Goal: Task Accomplishment & Management: Complete application form

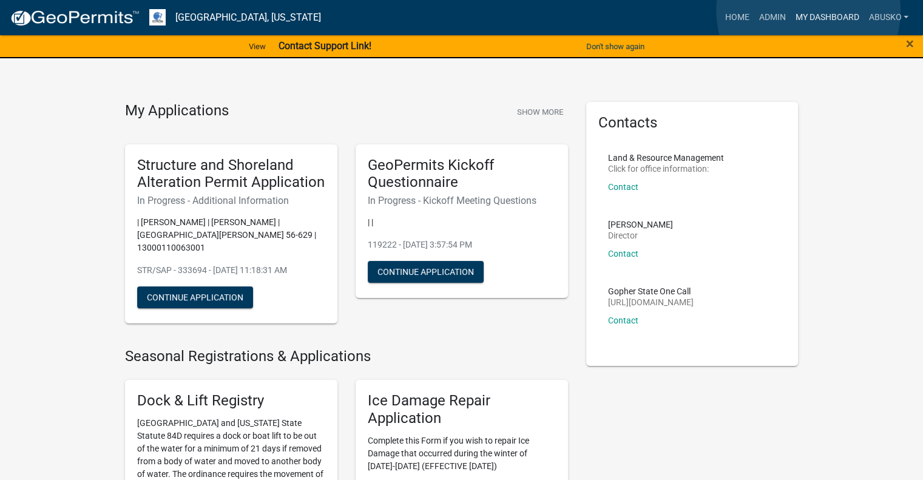
click at [808, 11] on link "My Dashboard" at bounding box center [826, 17] width 73 height 23
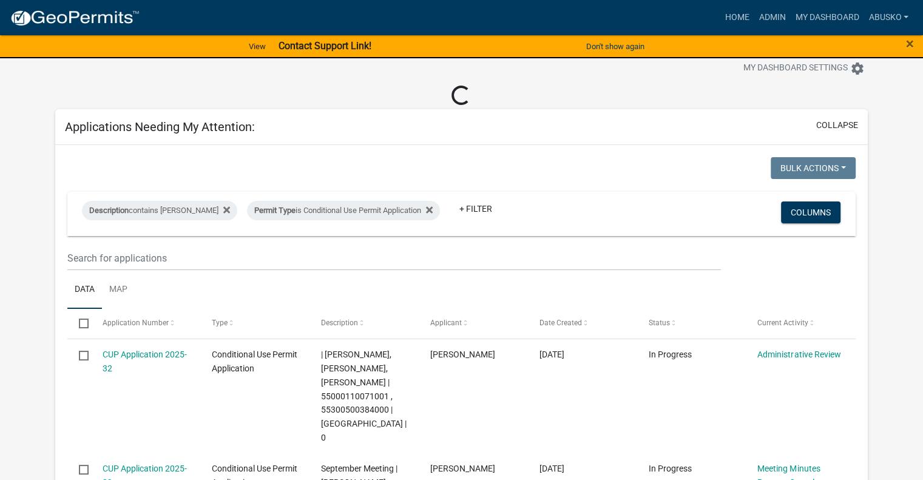
scroll to position [61, 0]
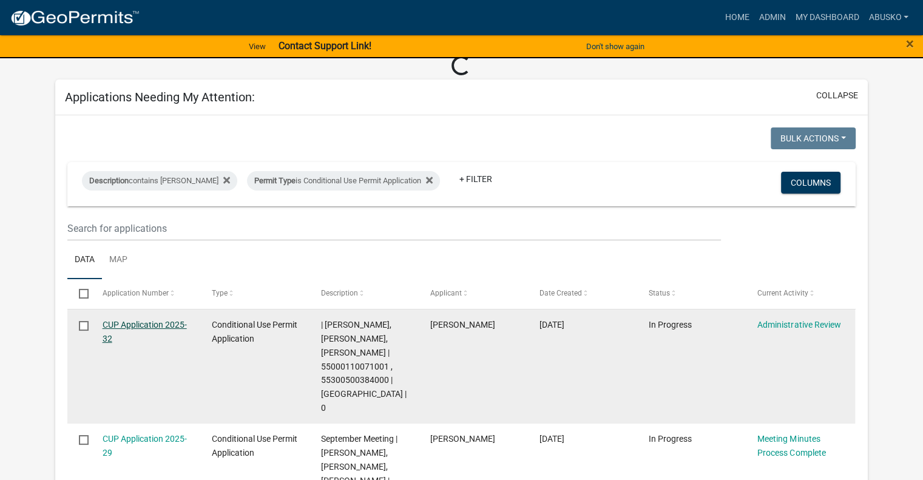
click at [170, 327] on datatable-body-cell "CUP Application 2025-32" at bounding box center [144, 366] width 109 height 114
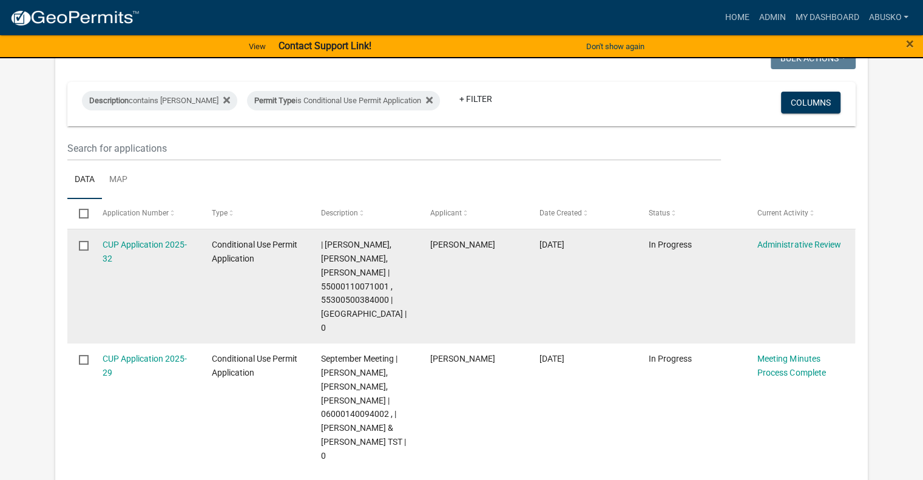
scroll to position [121, 0]
click at [166, 240] on link "CUP Application 2025-32" at bounding box center [145, 250] width 84 height 24
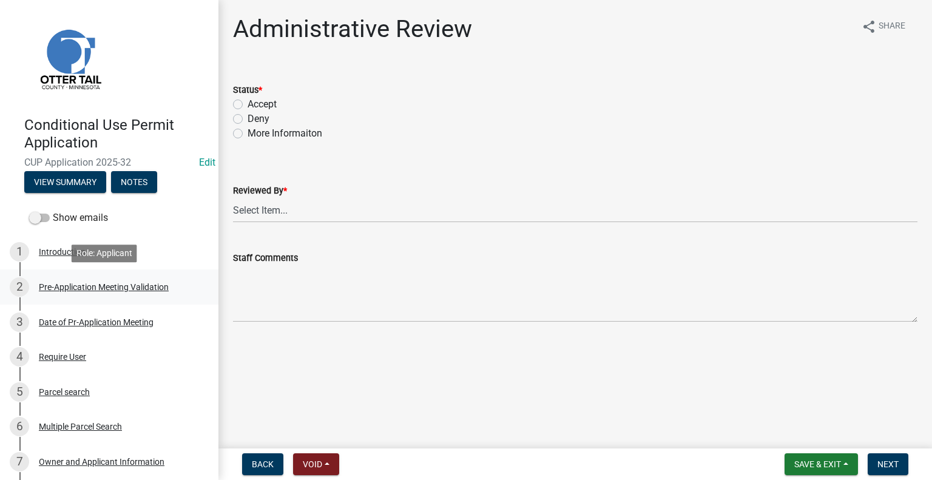
click at [78, 283] on div "Pre-Application Meeting Validation" at bounding box center [104, 287] width 130 height 8
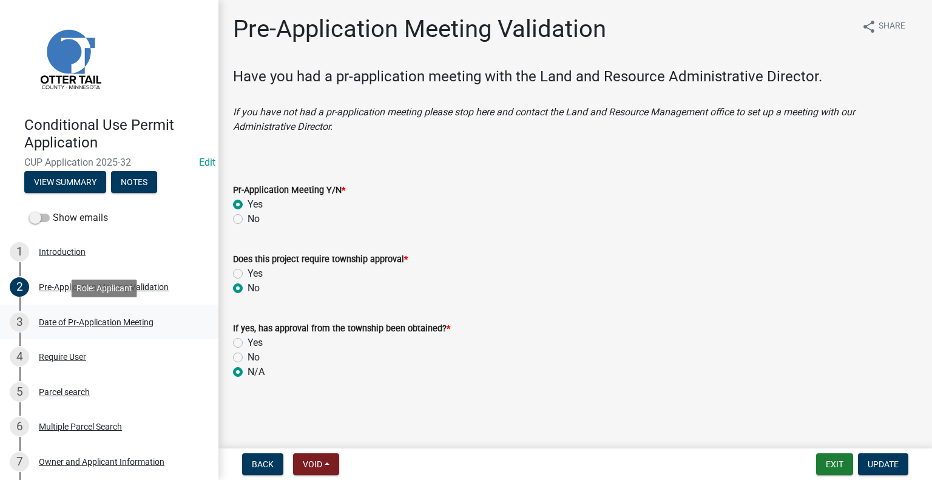
click at [80, 320] on div "Date of Pr-Application Meeting" at bounding box center [96, 322] width 115 height 8
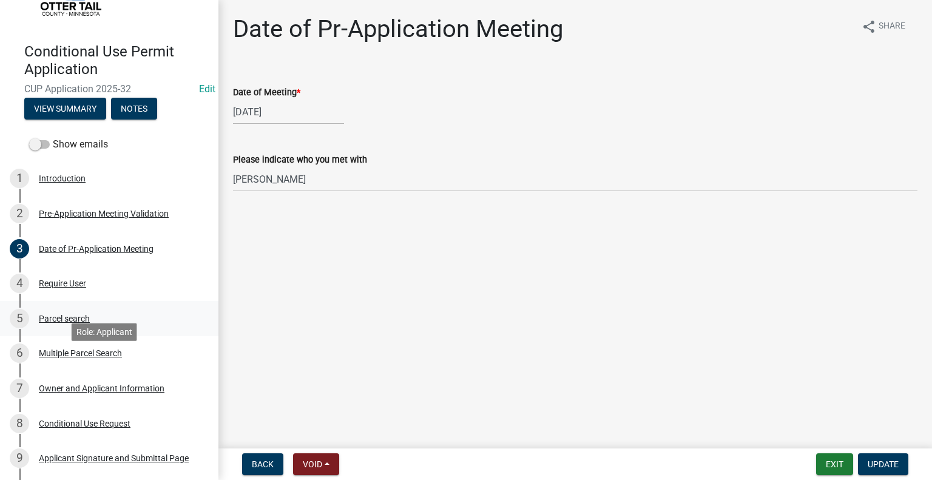
scroll to position [260, 0]
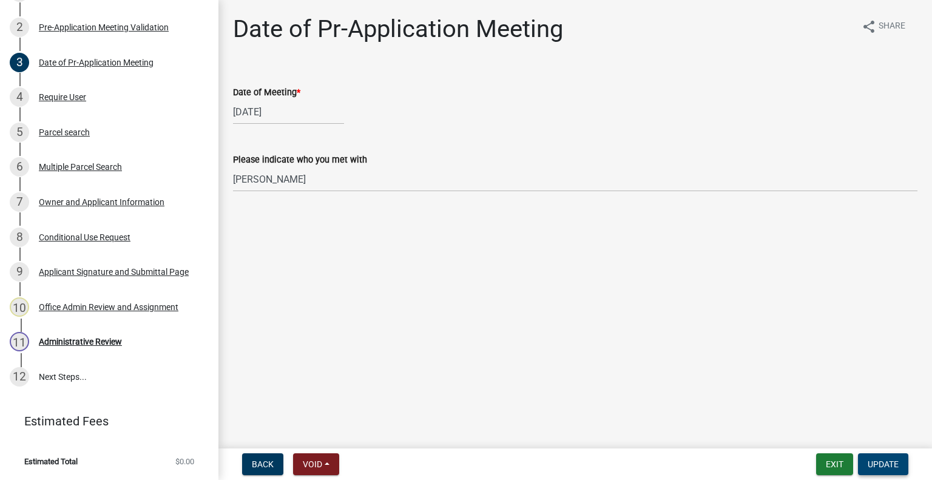
click at [871, 467] on span "Update" at bounding box center [882, 464] width 31 height 10
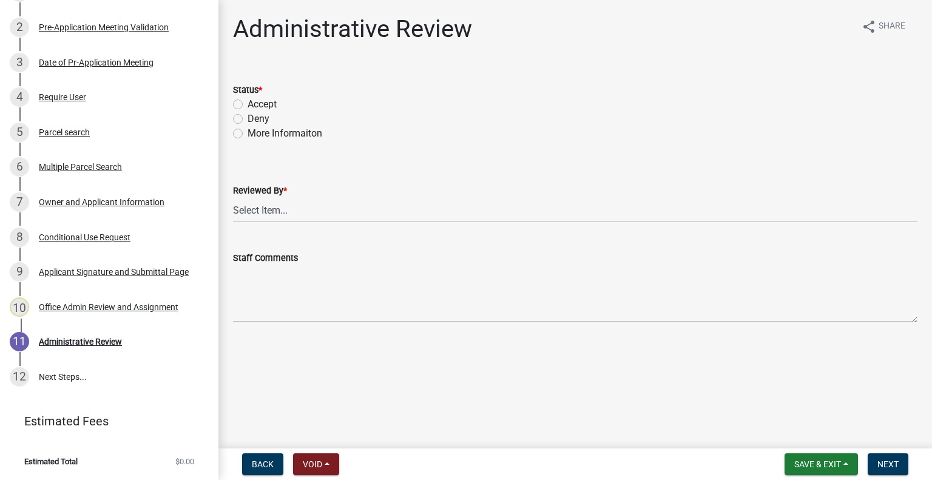
click at [248, 104] on label "Accept" at bounding box center [262, 104] width 29 height 15
click at [248, 104] on input "Accept" at bounding box center [252, 101] width 8 height 8
radio input "true"
click at [303, 213] on select "Select Item... [PERSON_NAME] [PERSON_NAME] [PERSON_NAME] [PERSON_NAME] [PERSON_…" at bounding box center [575, 210] width 684 height 25
click at [233, 198] on select "Select Item... [PERSON_NAME] [PERSON_NAME] [PERSON_NAME] [PERSON_NAME] [PERSON_…" at bounding box center [575, 210] width 684 height 25
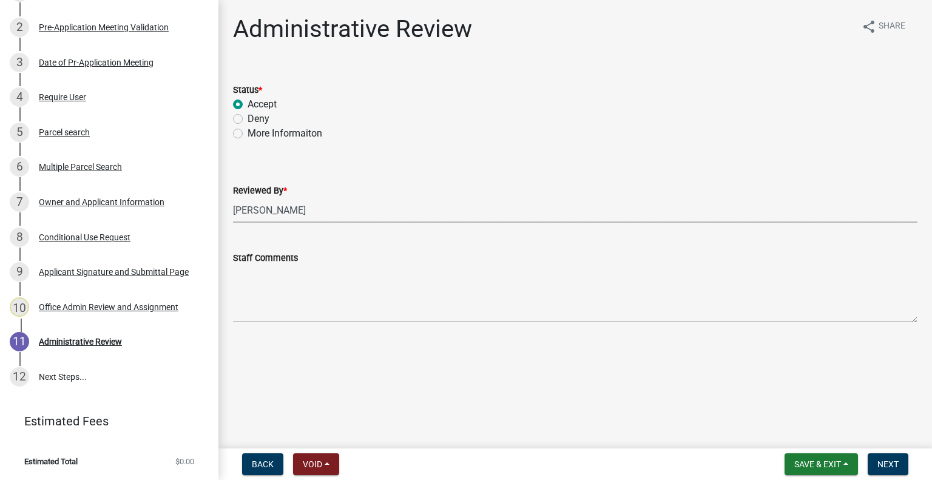
select select "1bc1e483-05bd-4456-8d1d-1de62b367160"
click at [884, 462] on span "Next" at bounding box center [887, 464] width 21 height 10
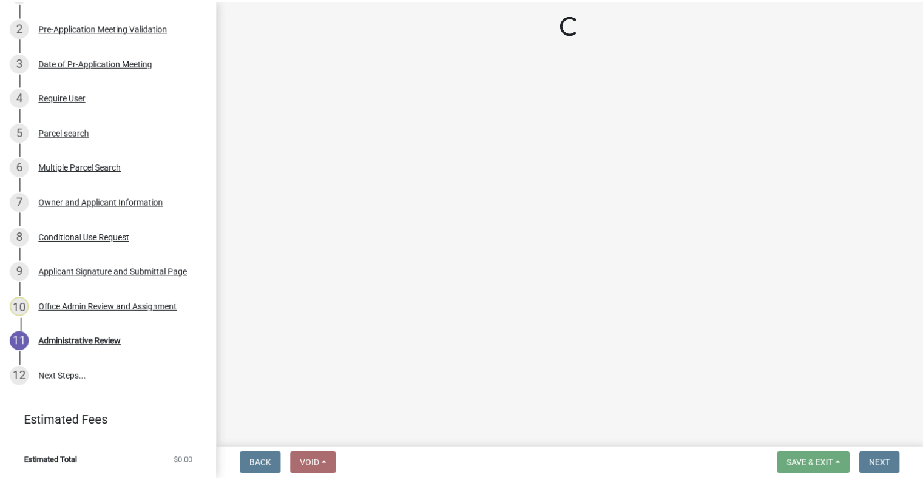
scroll to position [469, 0]
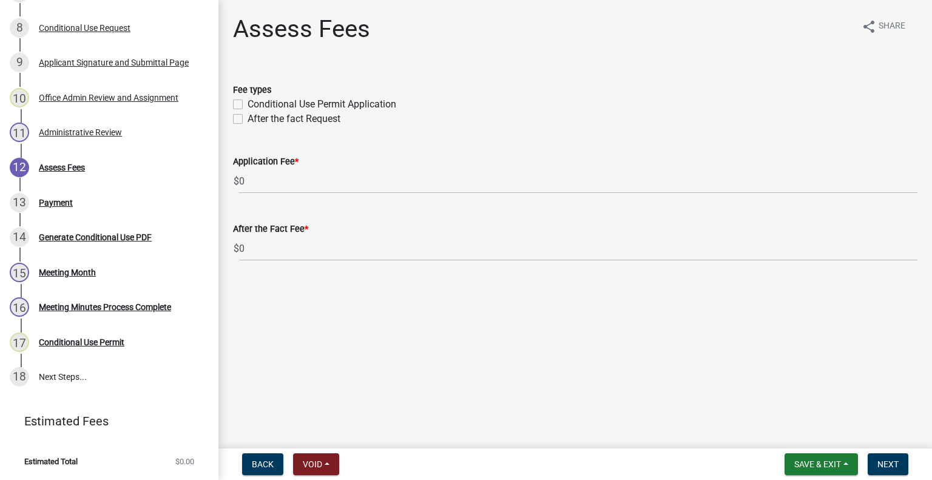
click at [248, 103] on label "Conditional Use Permit Application" at bounding box center [322, 104] width 149 height 15
click at [248, 103] on input "Conditional Use Permit Application" at bounding box center [252, 101] width 8 height 8
checkbox input "true"
checkbox input "false"
click at [885, 463] on span "Next" at bounding box center [887, 464] width 21 height 10
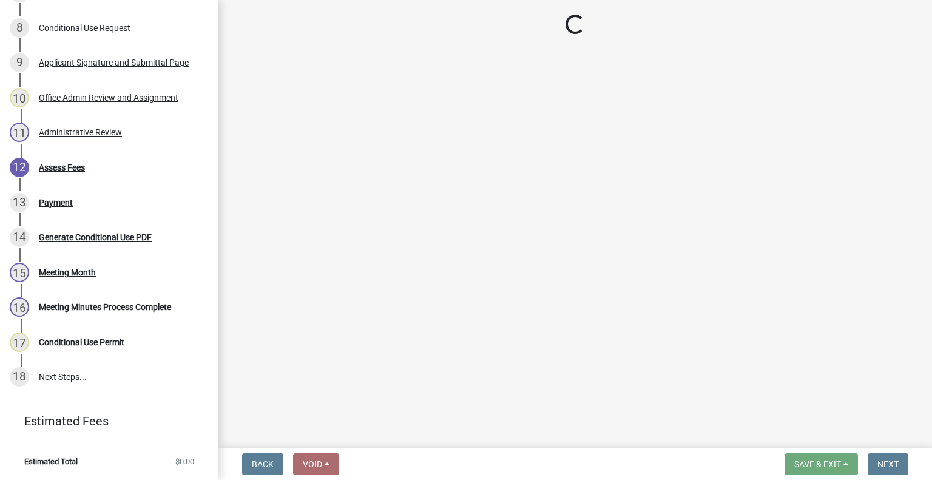
select select "3: 3"
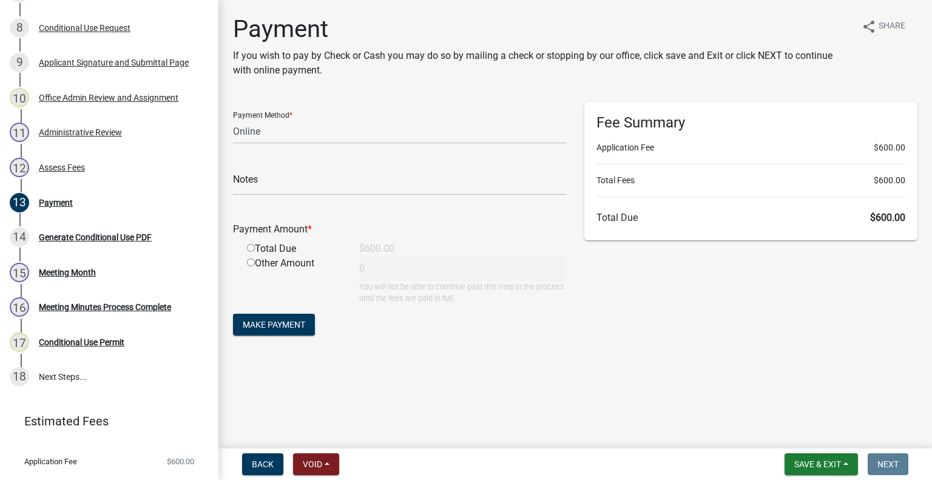
click at [250, 247] on input "radio" at bounding box center [251, 248] width 8 height 8
radio input "true"
type input "600"
click at [827, 468] on span "Save & Exit" at bounding box center [817, 464] width 47 height 10
click at [808, 439] on button "Save & Exit" at bounding box center [809, 432] width 97 height 29
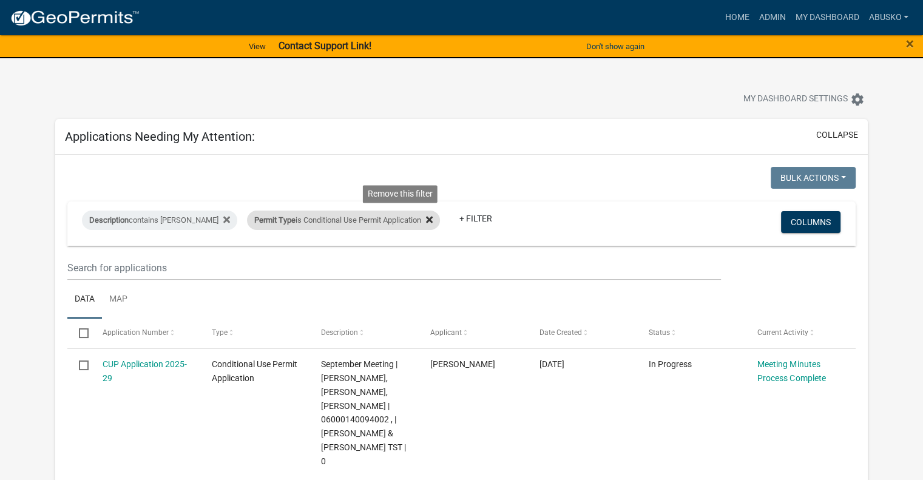
click at [426, 221] on icon at bounding box center [429, 219] width 7 height 7
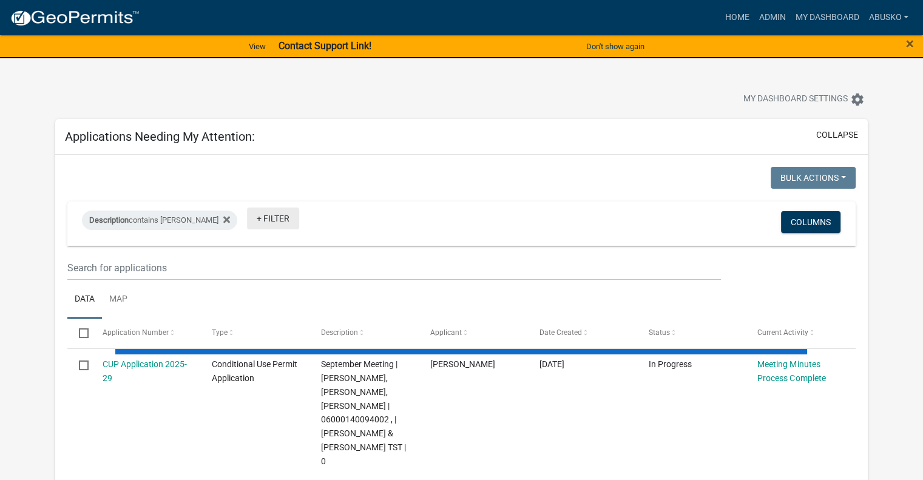
click at [247, 208] on link "+ Filter" at bounding box center [273, 218] width 52 height 22
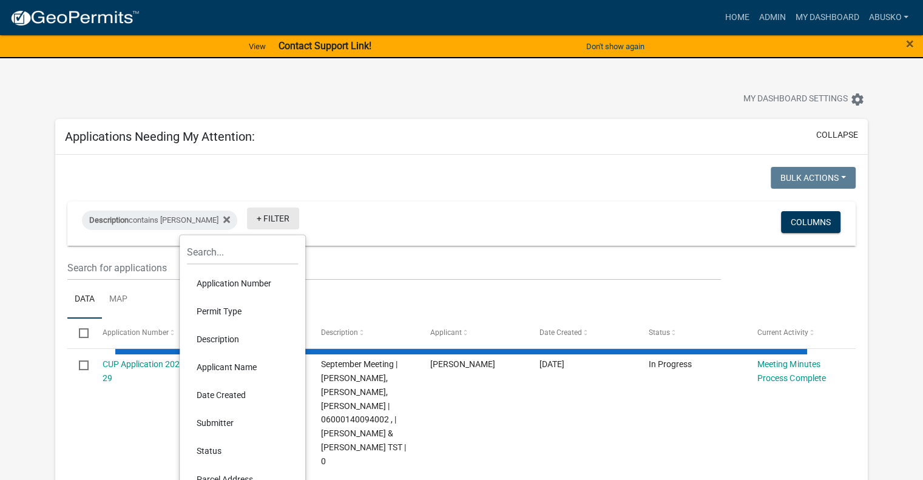
select select "1: 25"
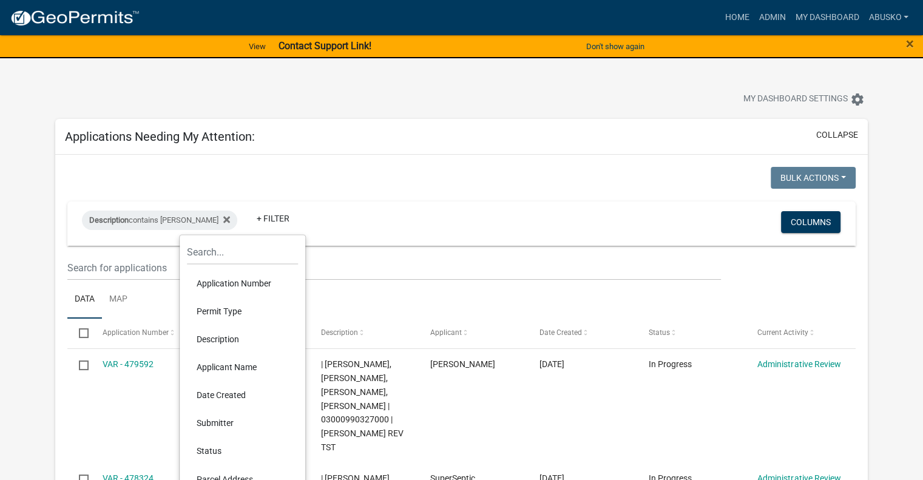
click at [224, 312] on li "Permit Type" at bounding box center [242, 311] width 111 height 28
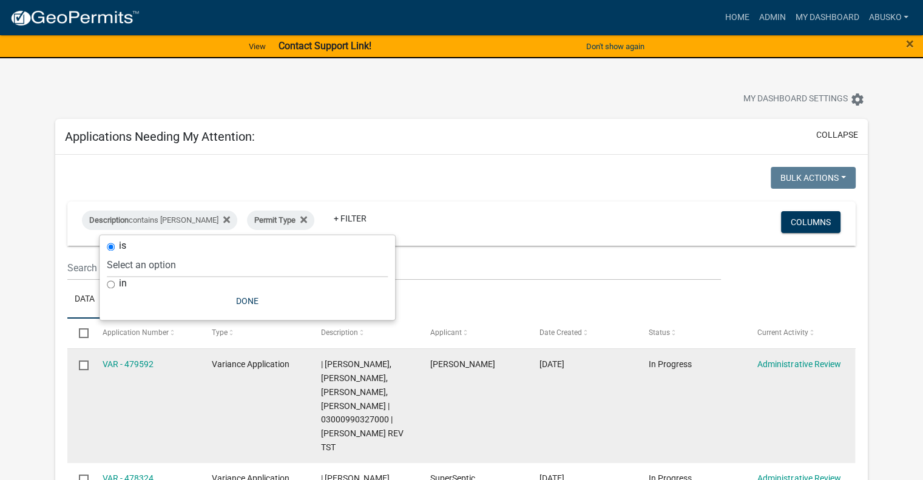
click at [520, 379] on datatable-body-cell "[PERSON_NAME]" at bounding box center [472, 406] width 109 height 114
click at [134, 359] on link "VAR - 479592" at bounding box center [128, 364] width 51 height 10
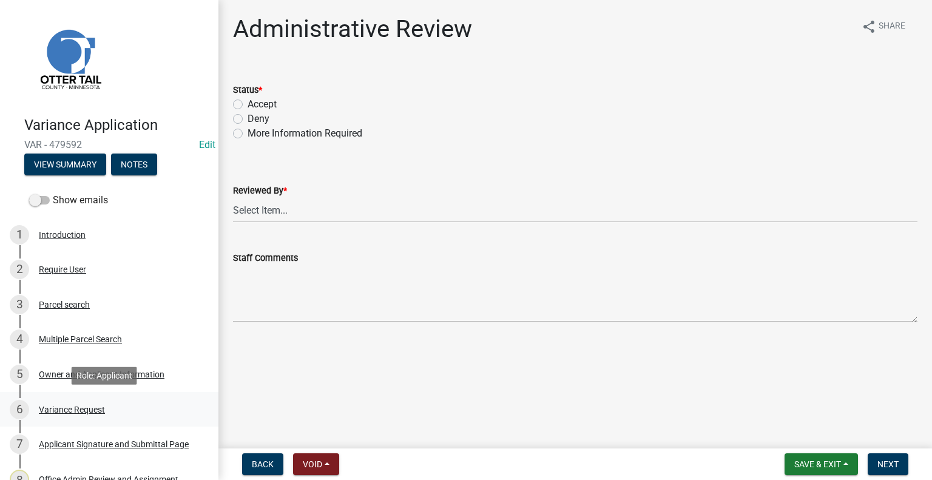
click at [72, 408] on div "Variance Request" at bounding box center [72, 409] width 66 height 8
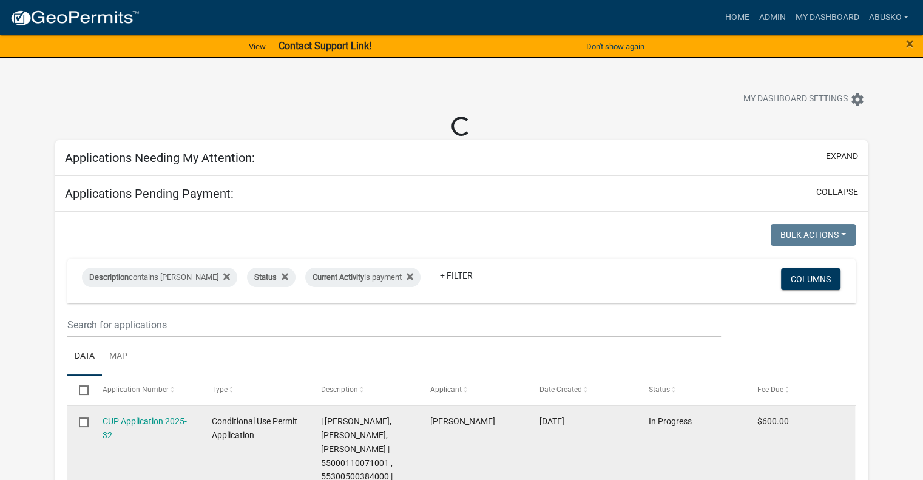
select select "1: 25"
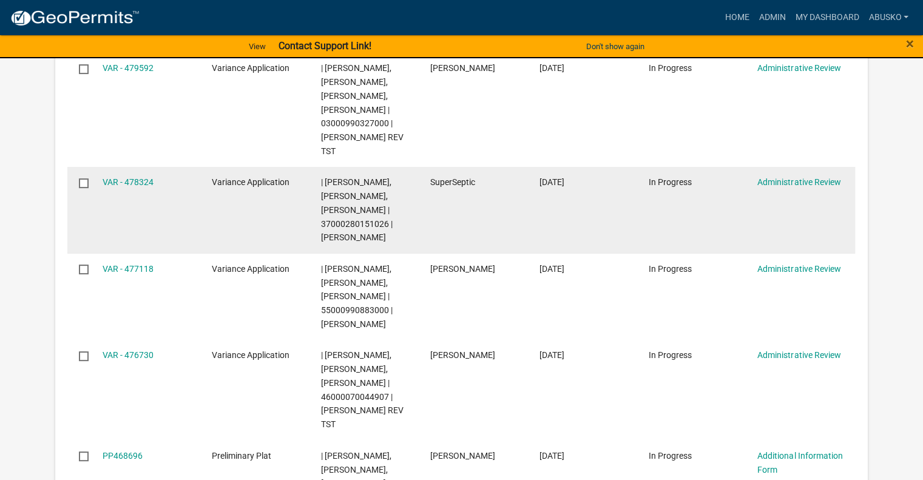
scroll to position [303, 0]
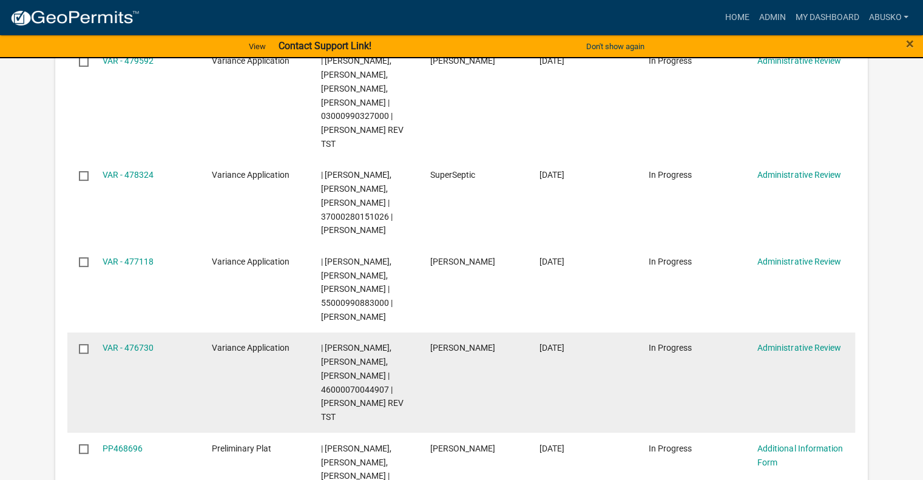
click at [136, 340] on datatable-body-cell "VAR - 476730" at bounding box center [144, 382] width 109 height 100
click at [118, 351] on link "VAR - 476730" at bounding box center [128, 348] width 51 height 10
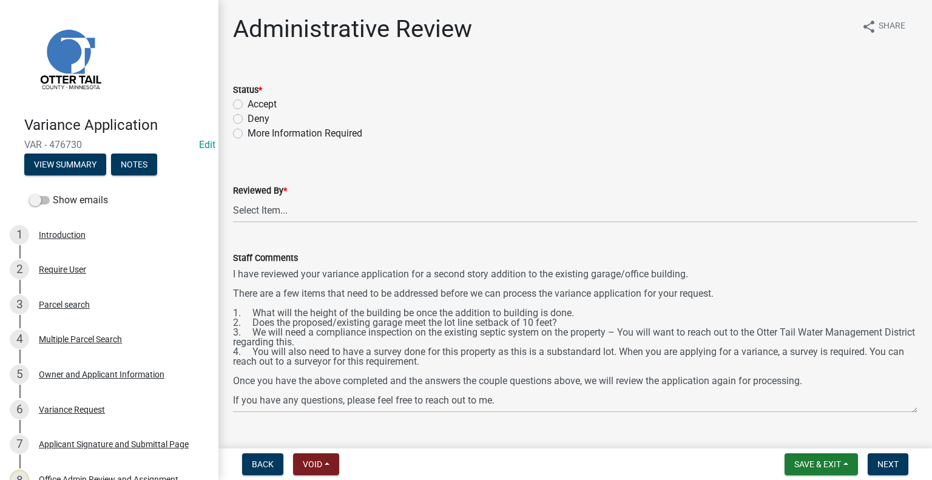
drag, startPoint x: 915, startPoint y: 320, endPoint x: 926, endPoint y: 411, distance: 91.7
click at [926, 411] on main "Administrative Review share Share Status * Accept Deny More Information Require…" at bounding box center [574, 221] width 713 height 443
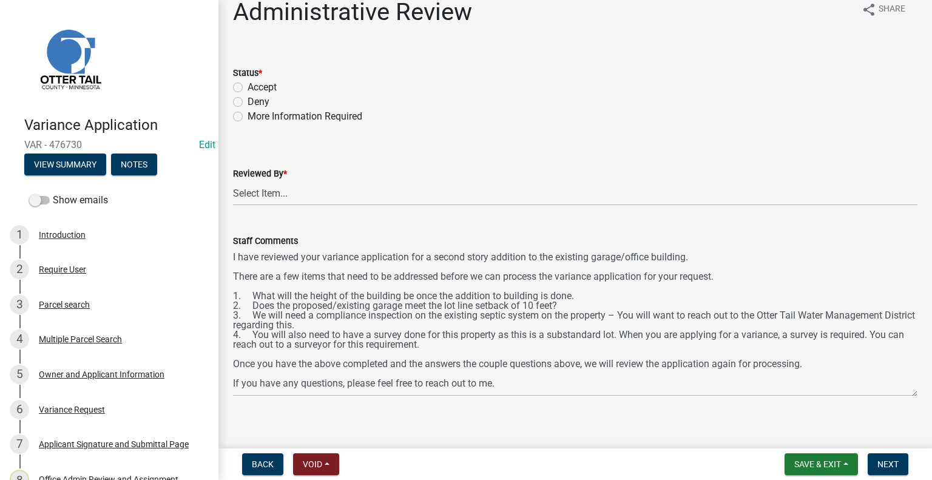
scroll to position [27, 0]
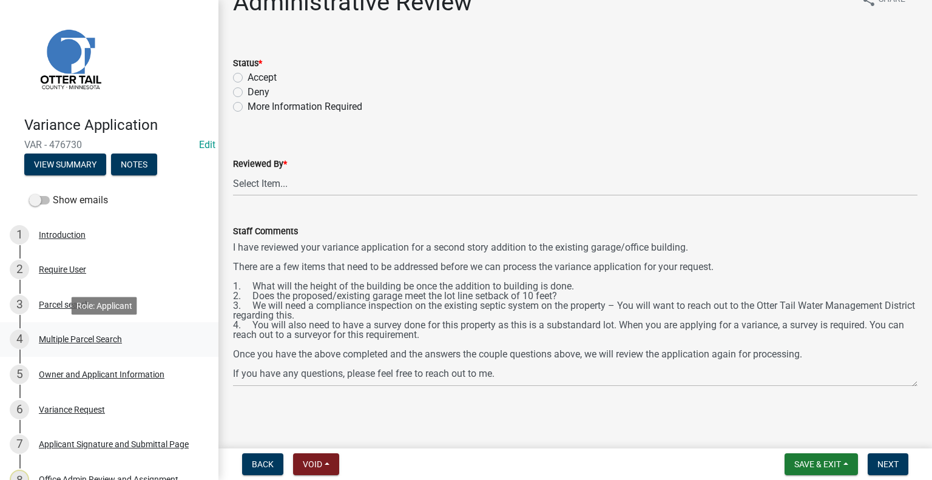
click at [83, 342] on div "Multiple Parcel Search" at bounding box center [80, 339] width 83 height 8
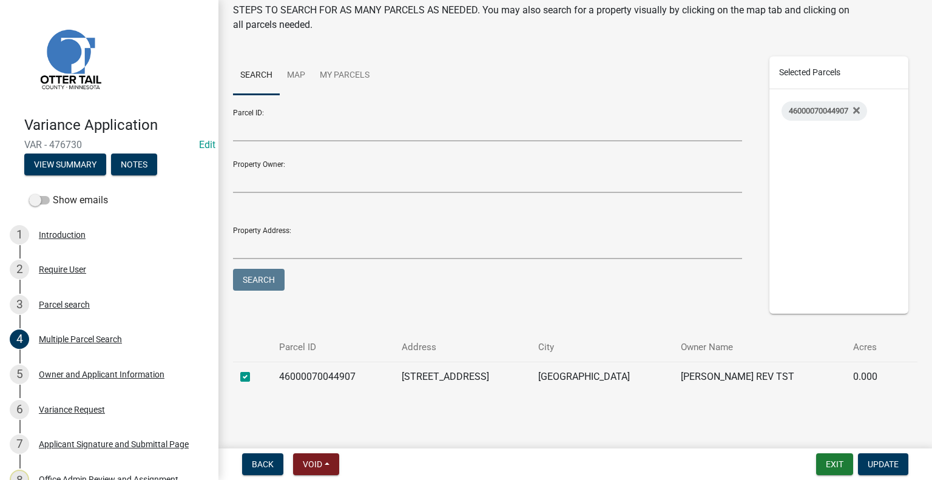
scroll to position [93, 0]
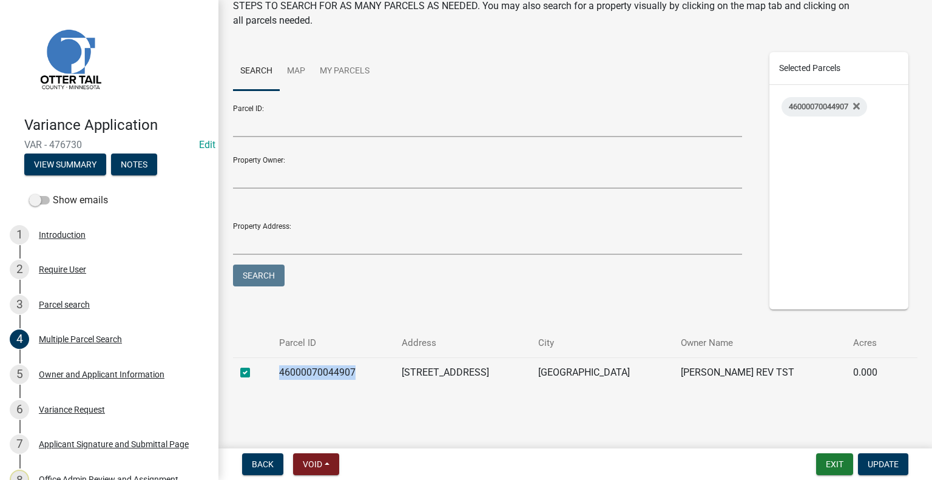
drag, startPoint x: 368, startPoint y: 371, endPoint x: 282, endPoint y: 378, distance: 85.8
click at [282, 378] on td "46000070044907" at bounding box center [333, 372] width 122 height 30
copy td "46000070044907"
drag, startPoint x: 411, startPoint y: 317, endPoint x: 489, endPoint y: 278, distance: 87.1
click at [411, 317] on div at bounding box center [575, 318] width 684 height 19
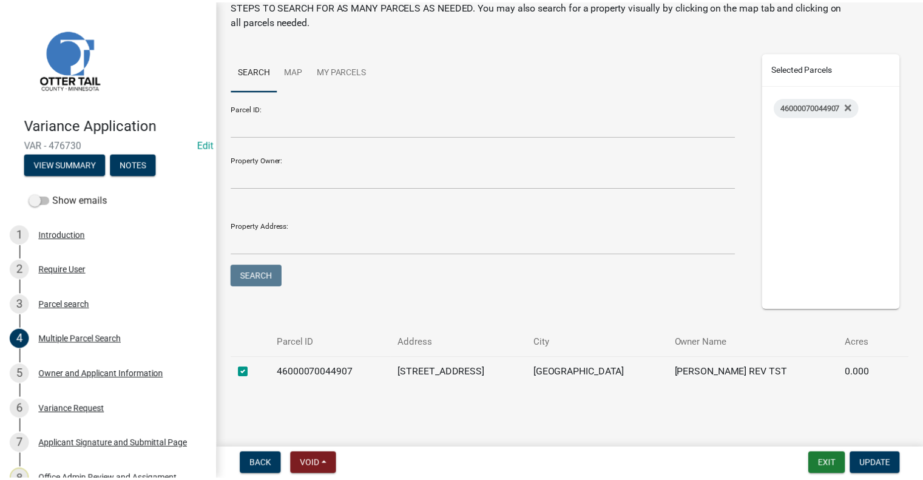
scroll to position [0, 0]
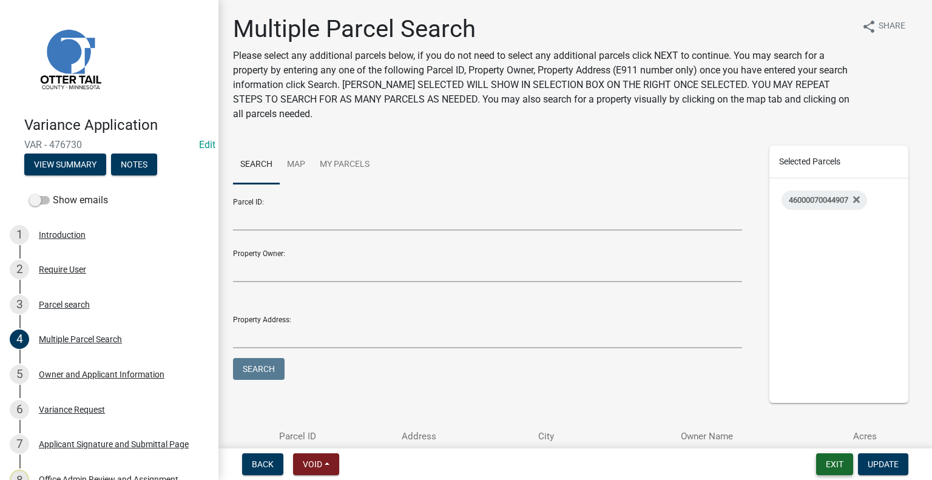
click at [836, 465] on button "Exit" at bounding box center [834, 464] width 37 height 22
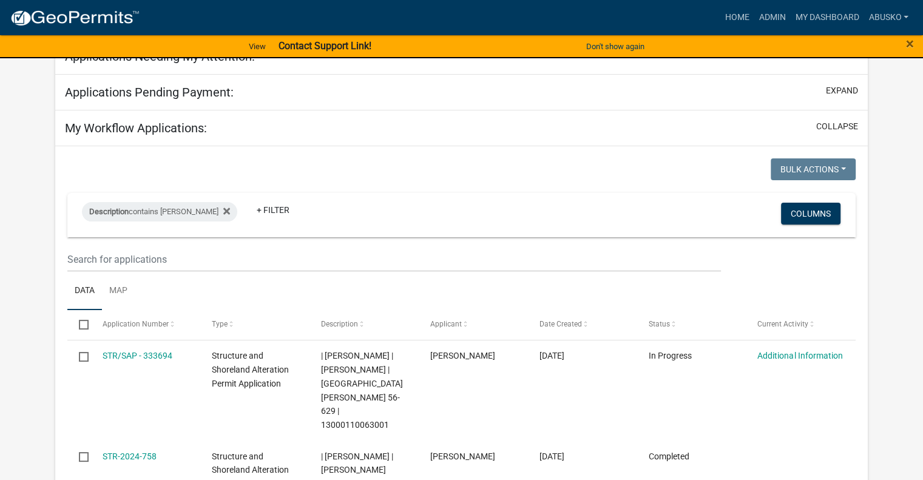
scroll to position [182, 0]
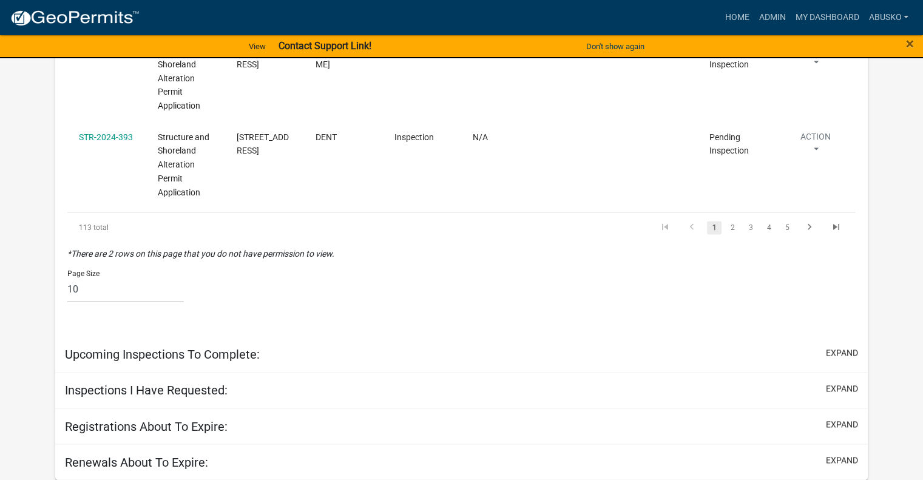
select select "1: 25"
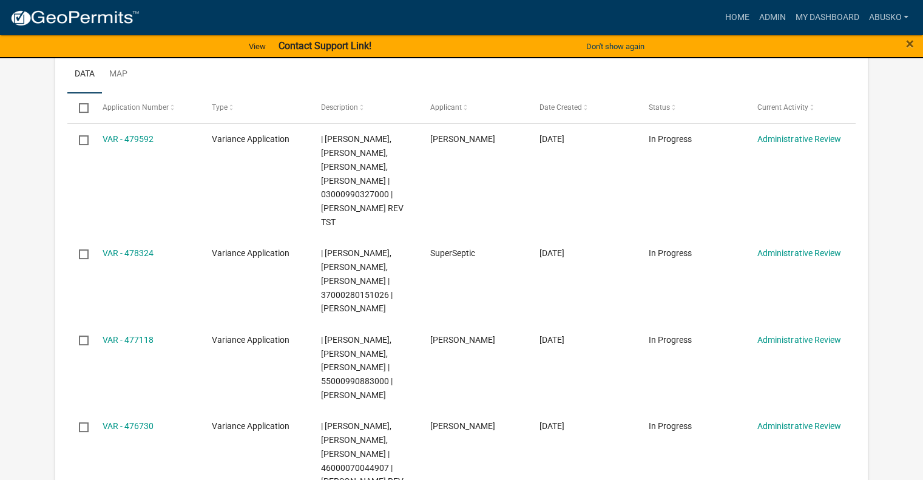
scroll to position [364, 0]
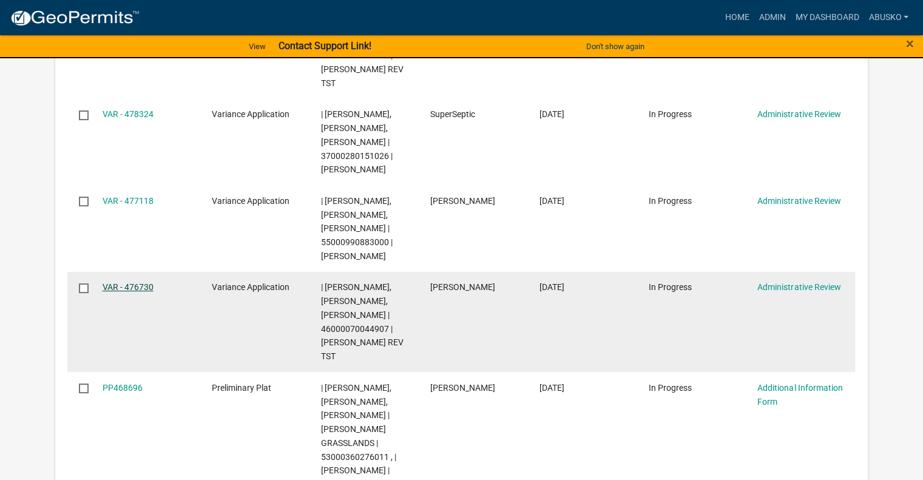
click at [139, 286] on link "VAR - 476730" at bounding box center [128, 287] width 51 height 10
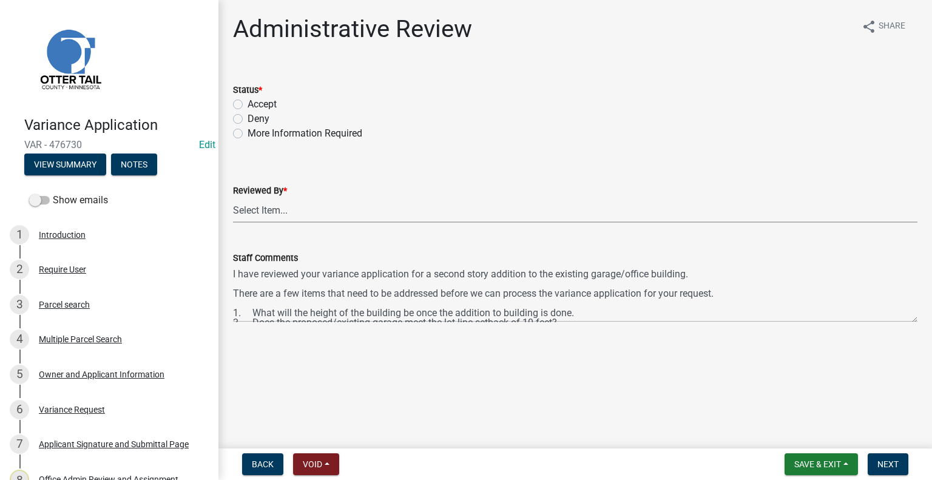
click at [289, 209] on select "Select Item... [PERSON_NAME] [PERSON_NAME] [PERSON_NAME] [PERSON_NAME] [PERSON_…" at bounding box center [575, 210] width 684 height 25
click at [233, 198] on select "Select Item... [PERSON_NAME] [PERSON_NAME] [PERSON_NAME] [PERSON_NAME] [PERSON_…" at bounding box center [575, 210] width 684 height 25
select select "1bc1e483-05bd-4456-8d1d-1de62b367160"
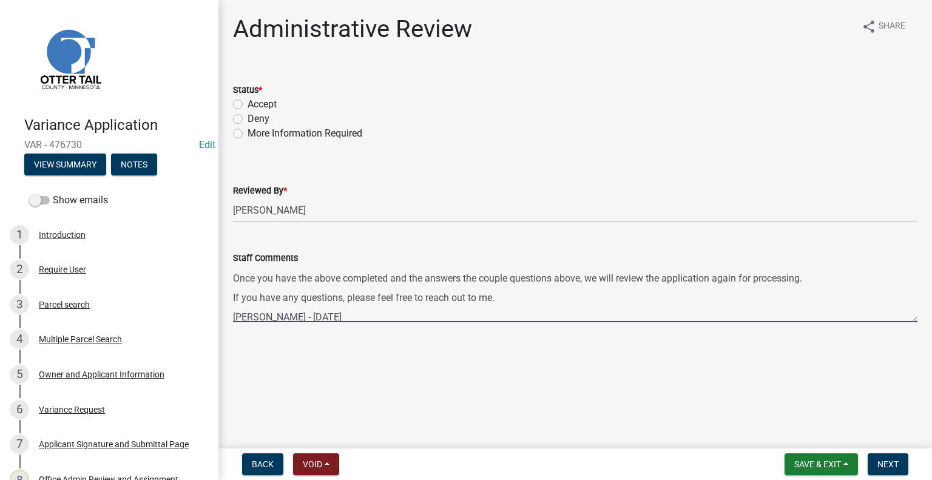
scroll to position [107, 0]
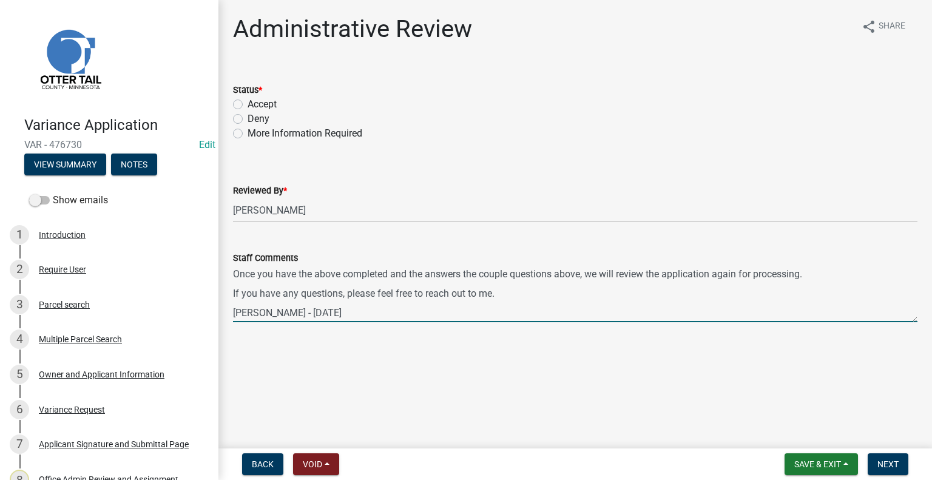
click at [368, 313] on textarea "I have reviewed your variance application for a second story addition to the ex…" at bounding box center [575, 293] width 684 height 57
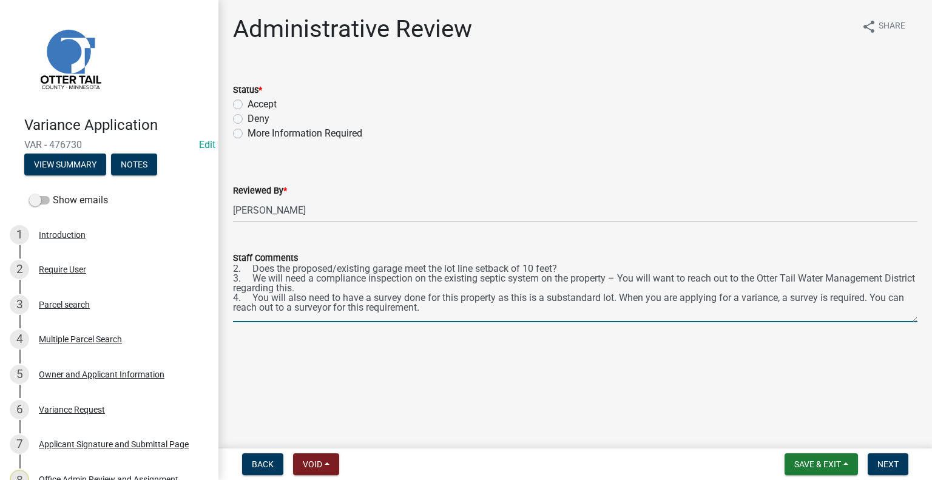
scroll to position [0, 0]
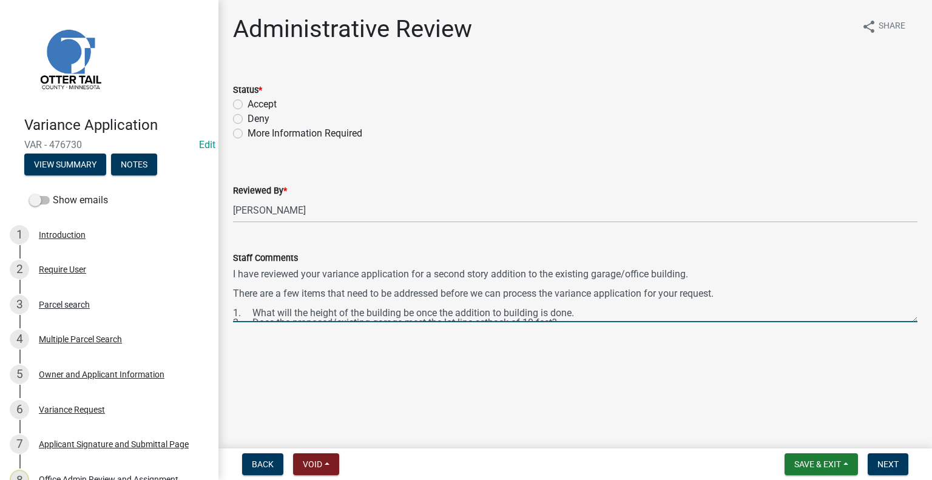
click at [226, 270] on div "Staff Comments I have reviewed your variance application for a second story add…" at bounding box center [575, 278] width 702 height 89
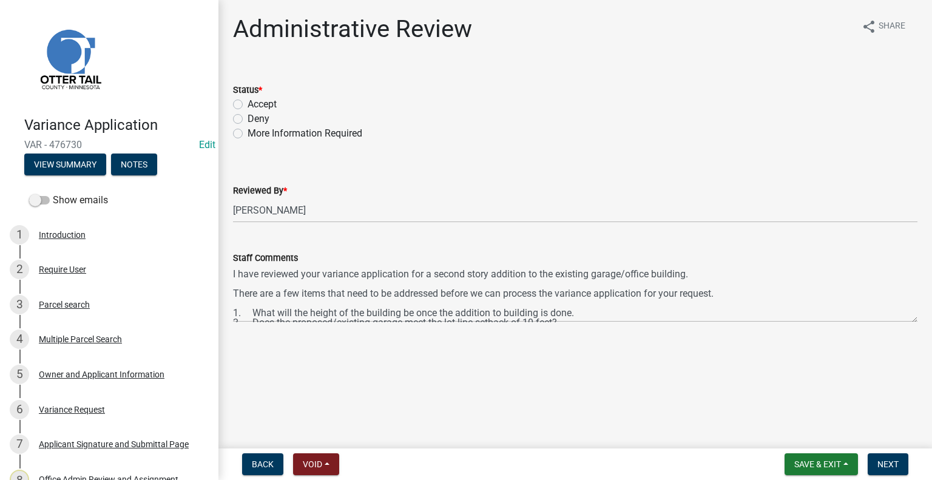
click at [231, 274] on div "Staff Comments I have reviewed your variance application for a second story add…" at bounding box center [575, 278] width 702 height 89
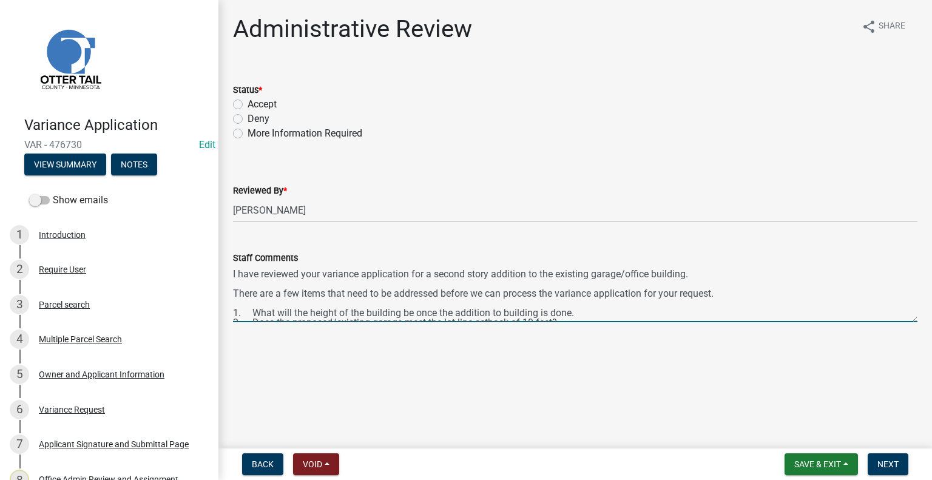
click at [234, 275] on textarea "I have reviewed your variance application for a second story addition to the ex…" at bounding box center [575, 293] width 684 height 57
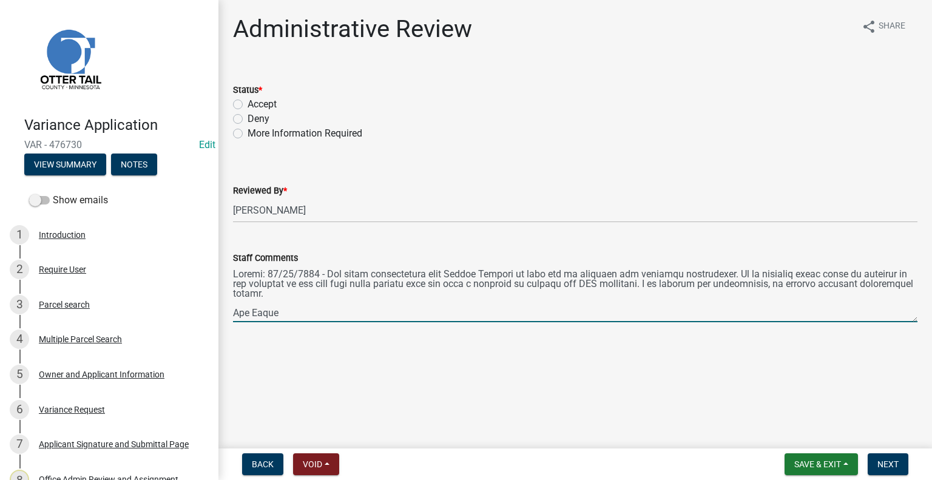
type textarea "Loremi: 05/73/7163 - Dol sitam consectetura elit Seddoe Tempori ut labo etd ma …"
click at [248, 118] on label "Deny" at bounding box center [259, 119] width 22 height 15
click at [248, 118] on input "Deny" at bounding box center [252, 116] width 8 height 8
radio input "true"
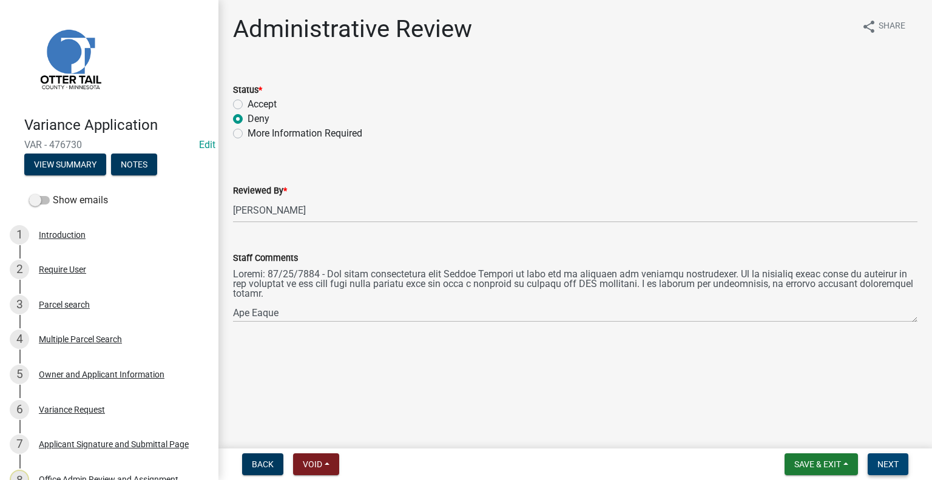
click at [874, 465] on button "Next" at bounding box center [887, 464] width 41 height 22
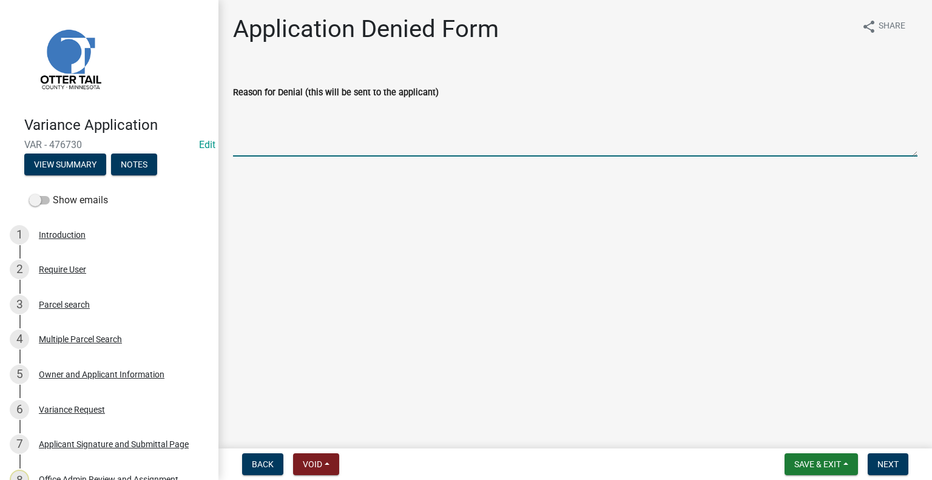
click at [267, 120] on textarea "Reason for Denial (this will be sent to the applicant)" at bounding box center [575, 127] width 684 height 57
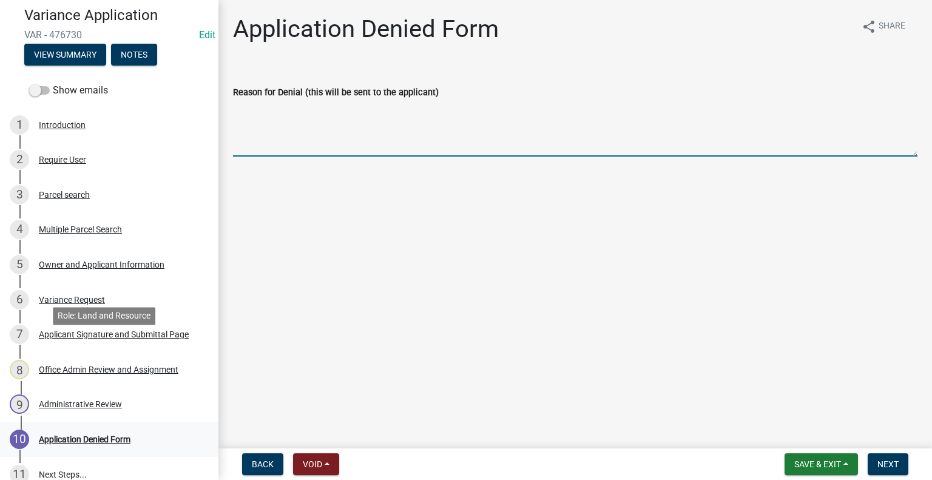
scroll to position [207, 0]
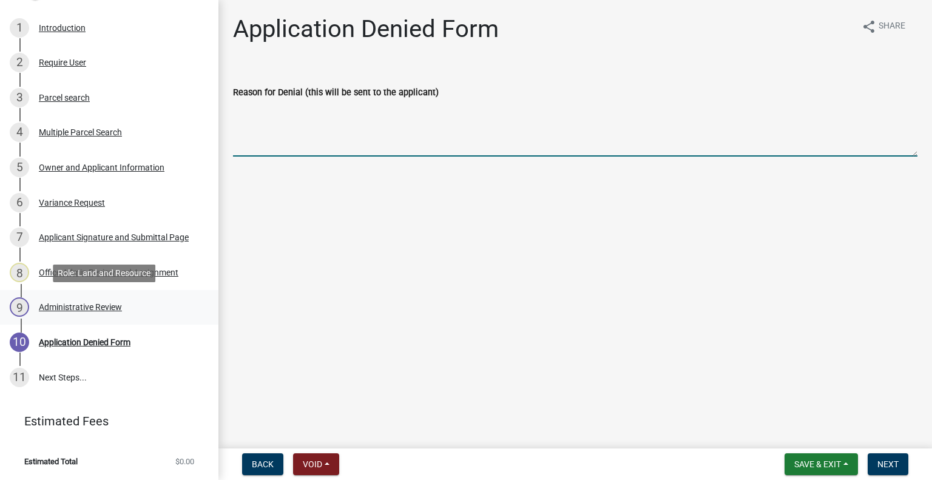
drag, startPoint x: 78, startPoint y: 311, endPoint x: 98, endPoint y: 324, distance: 24.6
click at [78, 311] on div "Administrative Review" at bounding box center [80, 307] width 83 height 8
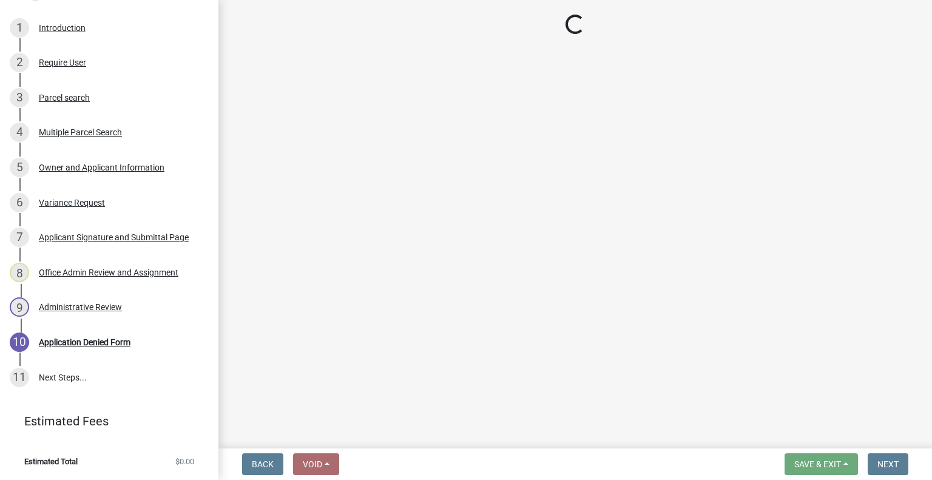
select select "1bc1e483-05bd-4456-8d1d-1de62b367160"
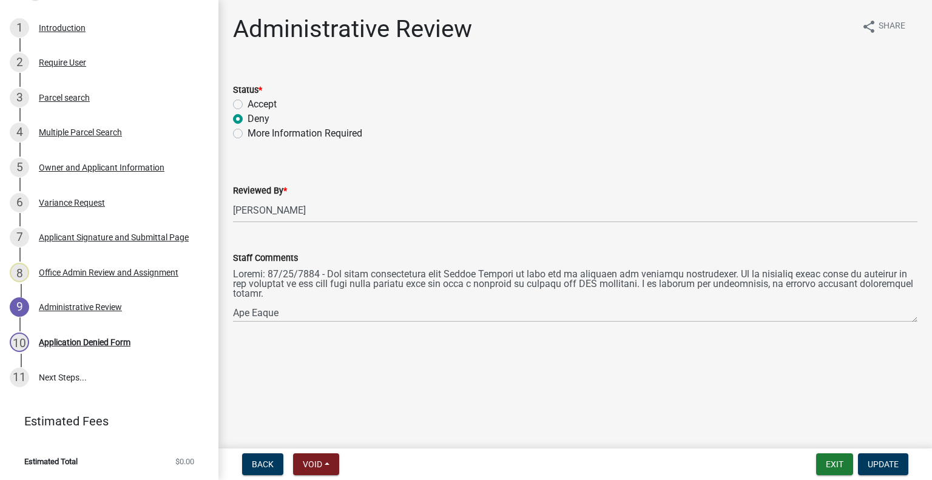
drag, startPoint x: 231, startPoint y: 269, endPoint x: 317, endPoint y: 298, distance: 91.7
click at [317, 298] on div "Staff Comments" at bounding box center [575, 278] width 702 height 89
drag, startPoint x: 232, startPoint y: 272, endPoint x: 302, endPoint y: 295, distance: 73.5
click at [302, 295] on div "Staff Comments" at bounding box center [575, 278] width 702 height 89
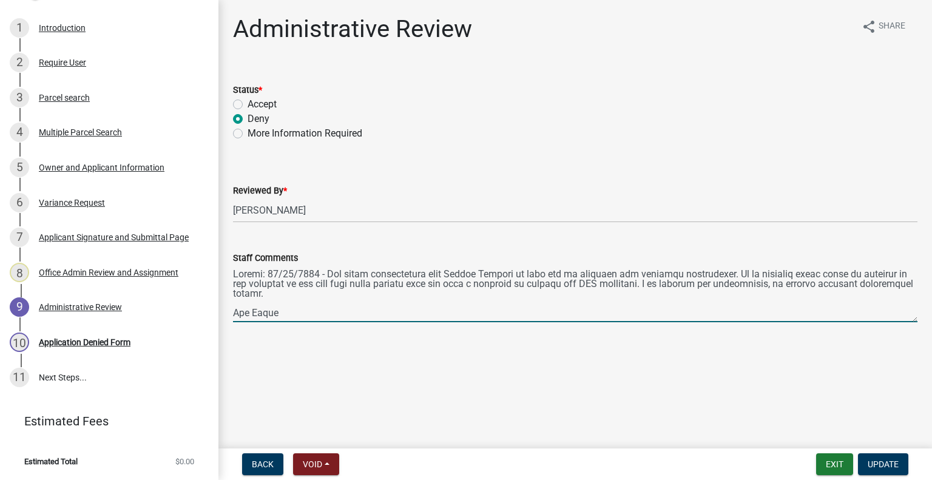
click at [258, 275] on textarea "Staff Comments" at bounding box center [575, 293] width 684 height 57
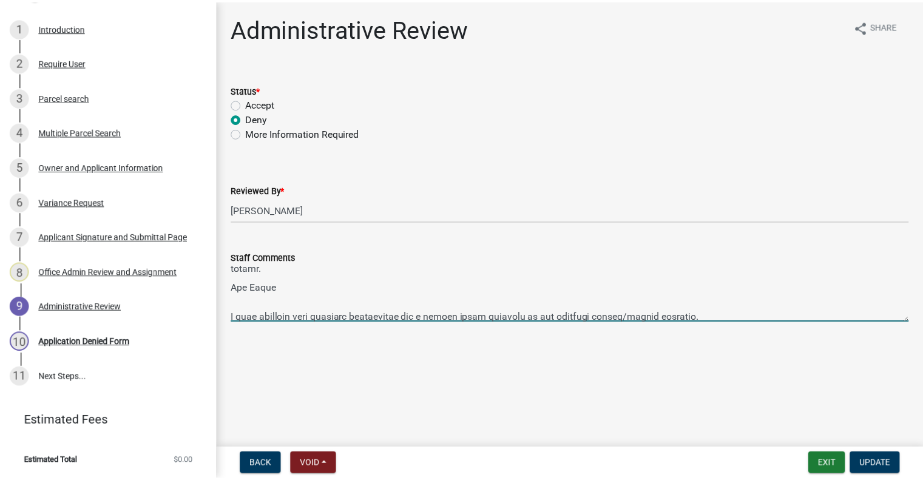
scroll to position [0, 0]
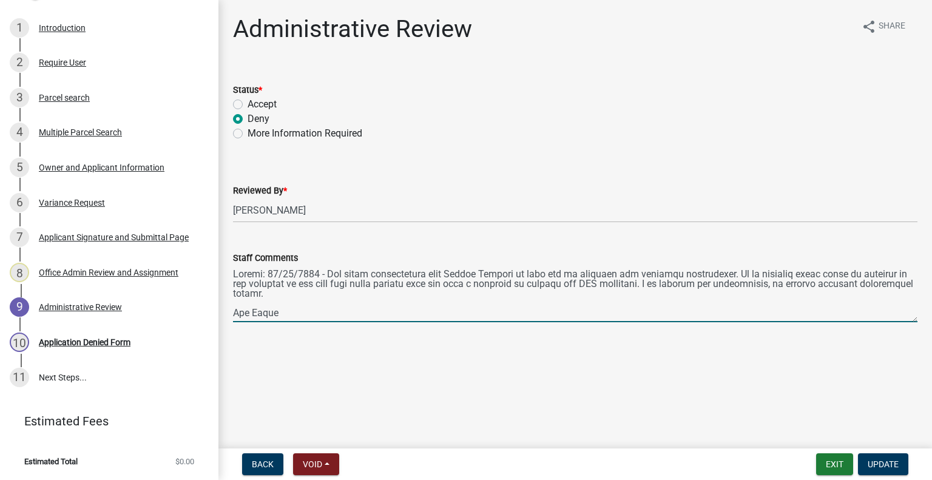
drag, startPoint x: 234, startPoint y: 272, endPoint x: 379, endPoint y: 293, distance: 146.4
click at [379, 293] on textarea "Staff Comments" at bounding box center [575, 293] width 684 height 57
click at [593, 123] on div "Deny" at bounding box center [575, 119] width 684 height 15
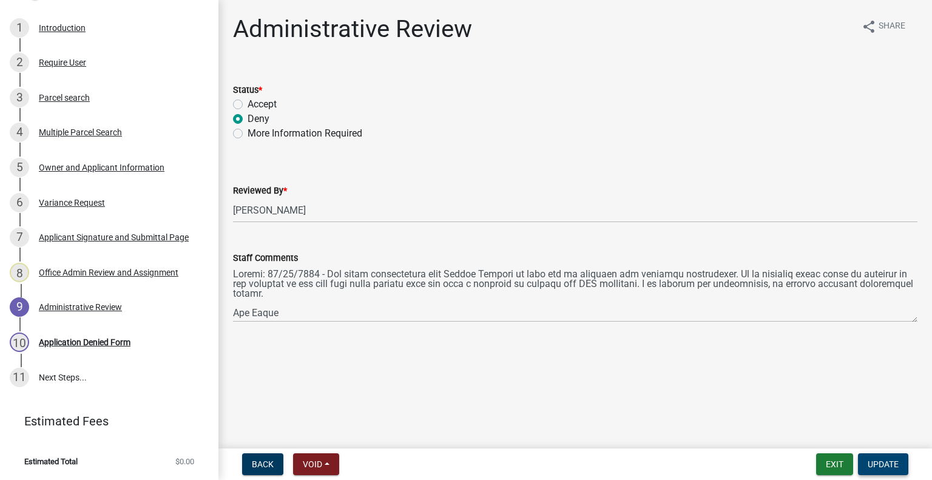
click at [880, 463] on span "Update" at bounding box center [882, 464] width 31 height 10
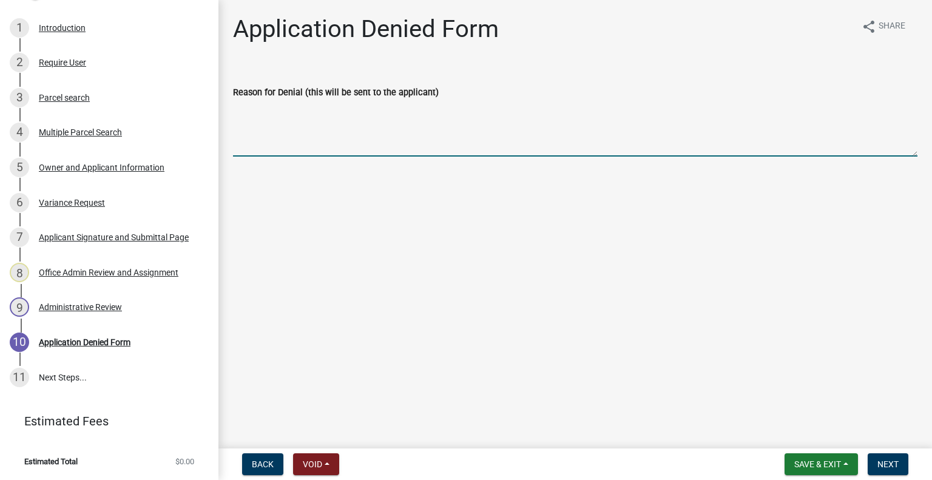
click at [255, 109] on textarea "Reason for Denial (this will be sent to the applicant)" at bounding box center [575, 127] width 684 height 57
paste textarea "Update: [DATE] - Per phone conversation with [PERSON_NAME] he will not be pursu…"
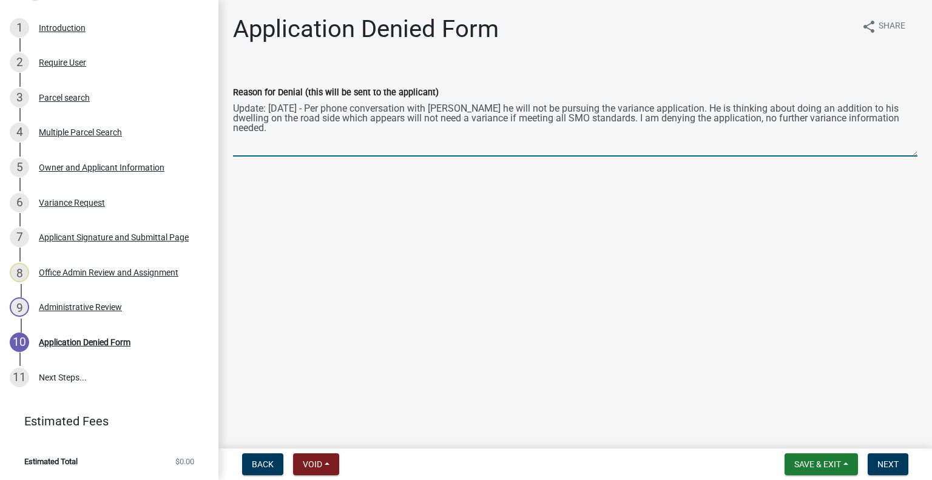
drag, startPoint x: 325, startPoint y: 103, endPoint x: 228, endPoint y: 106, distance: 97.1
click at [228, 106] on div "Reason for Denial (this will be sent to the applicant) Update: [DATE] - Per pho…" at bounding box center [575, 112] width 702 height 89
click at [860, 120] on textarea "Per phone conversation with [PERSON_NAME] he will not be pursuing the variance …" at bounding box center [575, 127] width 684 height 57
type textarea "Per phone conversation with [PERSON_NAME] he will not be pursuing the variance …"
click at [889, 463] on span "Next" at bounding box center [887, 464] width 21 height 10
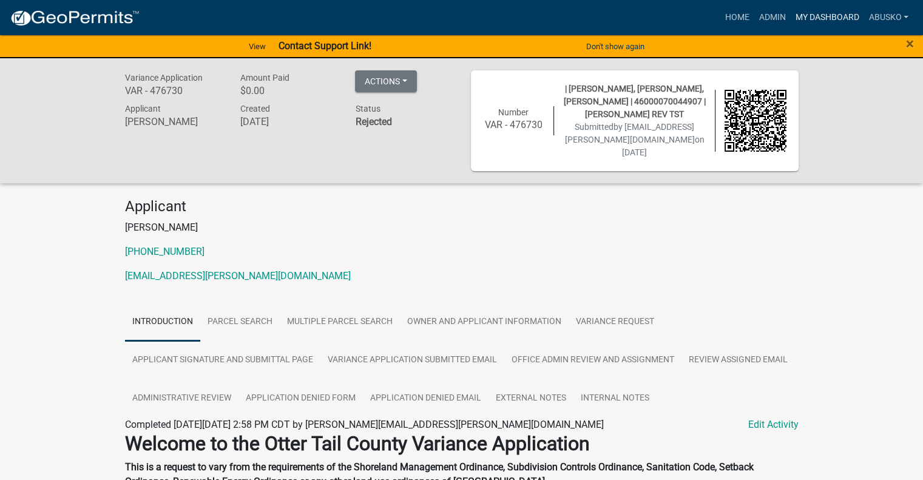
click at [832, 12] on link "My Dashboard" at bounding box center [826, 17] width 73 height 23
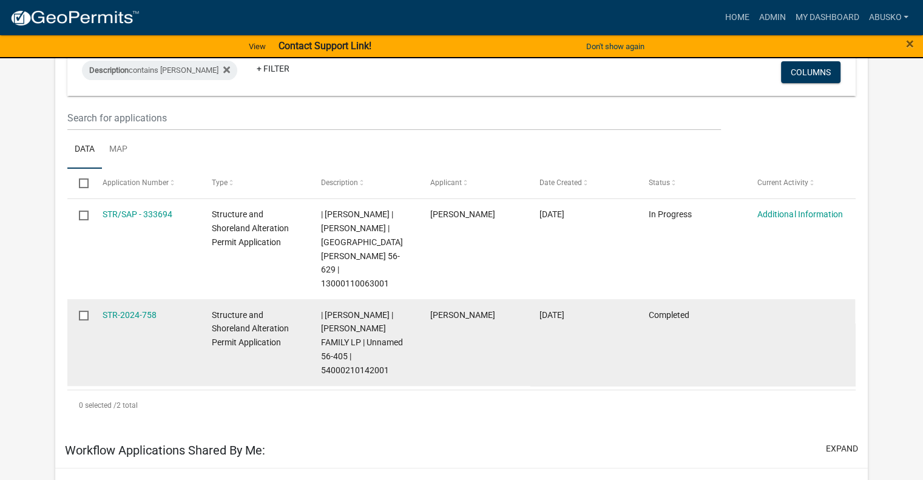
select select "1: 25"
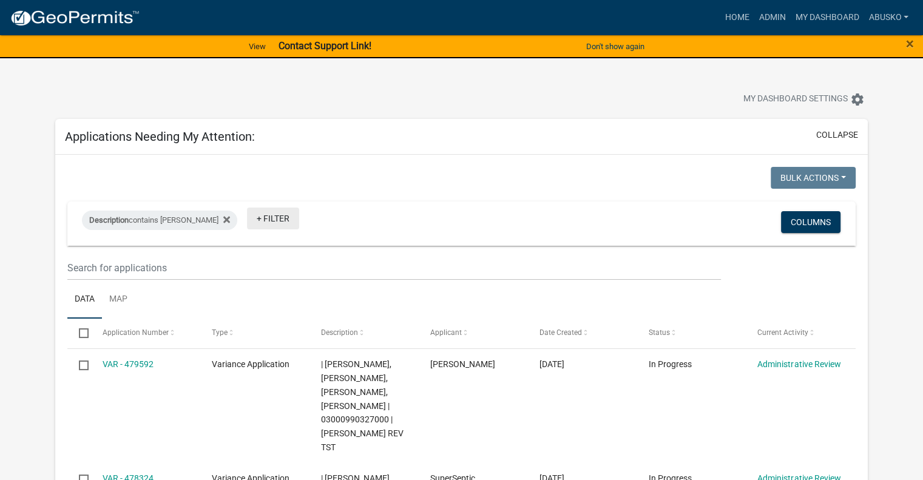
click at [247, 213] on link "+ Filter" at bounding box center [273, 218] width 52 height 22
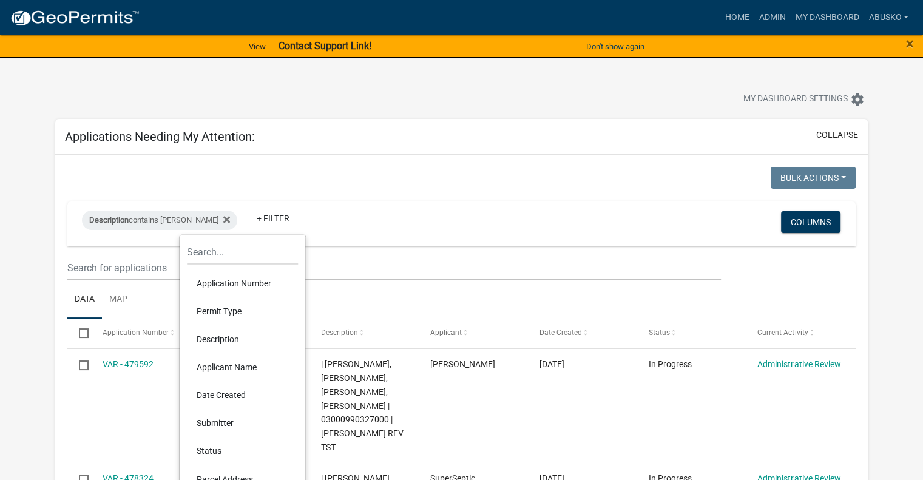
click at [229, 311] on li "Permit Type" at bounding box center [242, 311] width 111 height 28
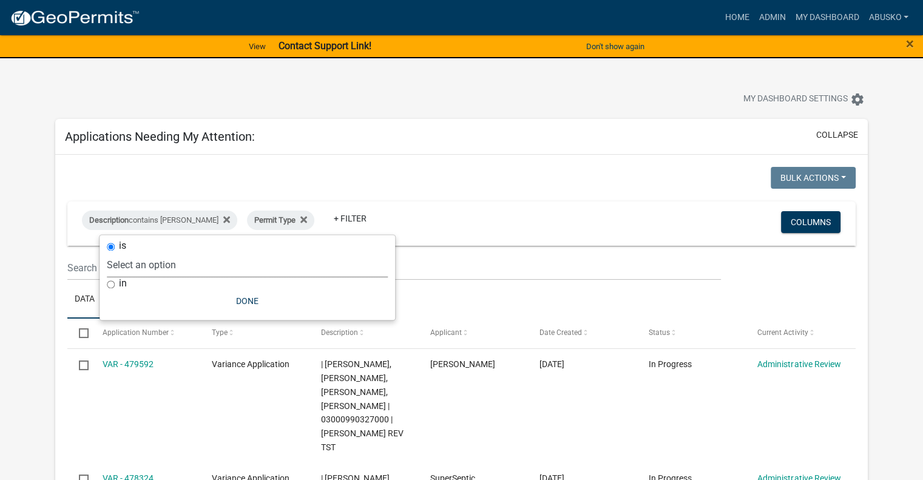
click at [170, 268] on select "Select an option Building Contractor / Excavators (Registration) Building Contr…" at bounding box center [247, 264] width 281 height 25
select select "6e70a9fa-9a46-4129-9cb1-bdd16cff0c50"
click at [148, 252] on select "Select an option Building Contractor / Excavators (Registration) Building Contr…" at bounding box center [247, 264] width 281 height 25
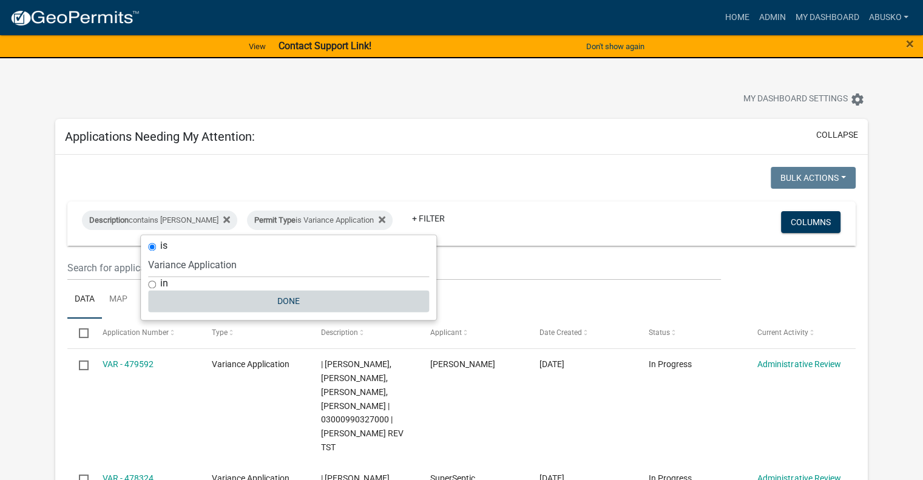
drag, startPoint x: 291, startPoint y: 291, endPoint x: 399, endPoint y: 315, distance: 110.1
click at [291, 291] on button "Done" at bounding box center [288, 301] width 281 height 22
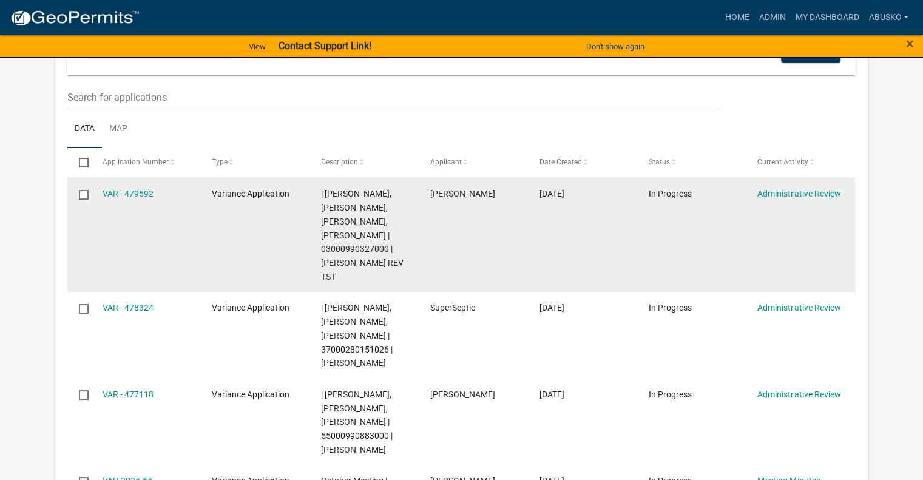
scroll to position [182, 0]
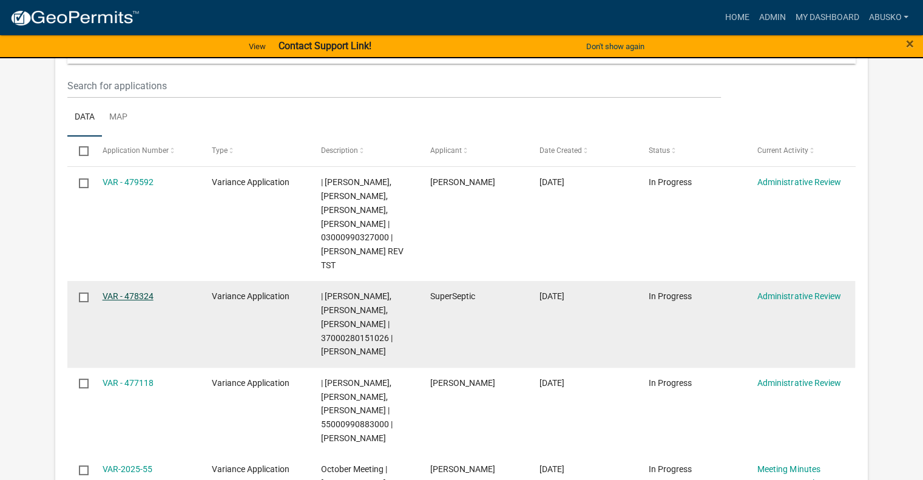
click at [121, 300] on link "VAR - 478324" at bounding box center [128, 296] width 51 height 10
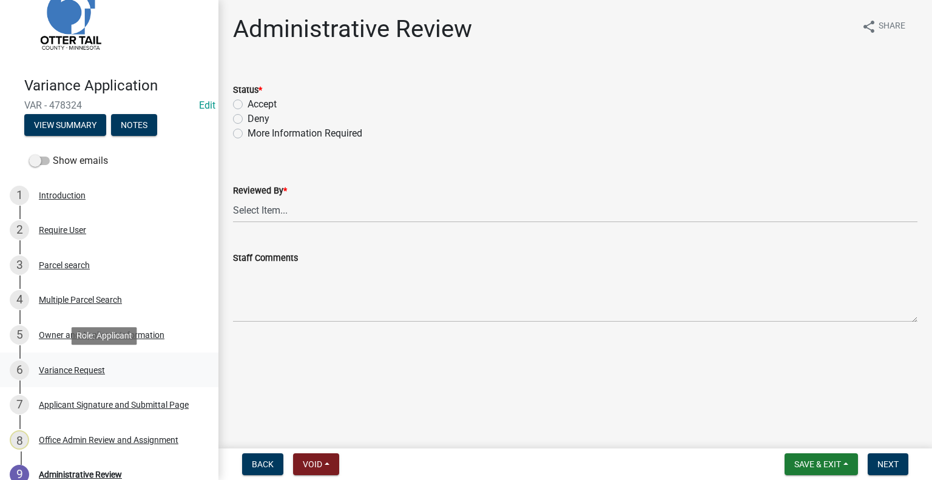
scroll to position [61, 0]
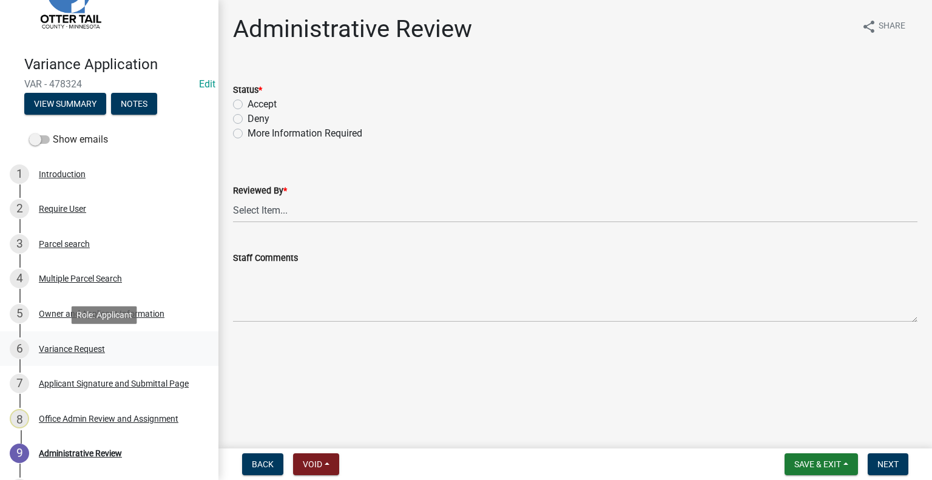
drag, startPoint x: 80, startPoint y: 348, endPoint x: 104, endPoint y: 380, distance: 39.9
click at [80, 348] on div "Variance Request" at bounding box center [72, 349] width 66 height 8
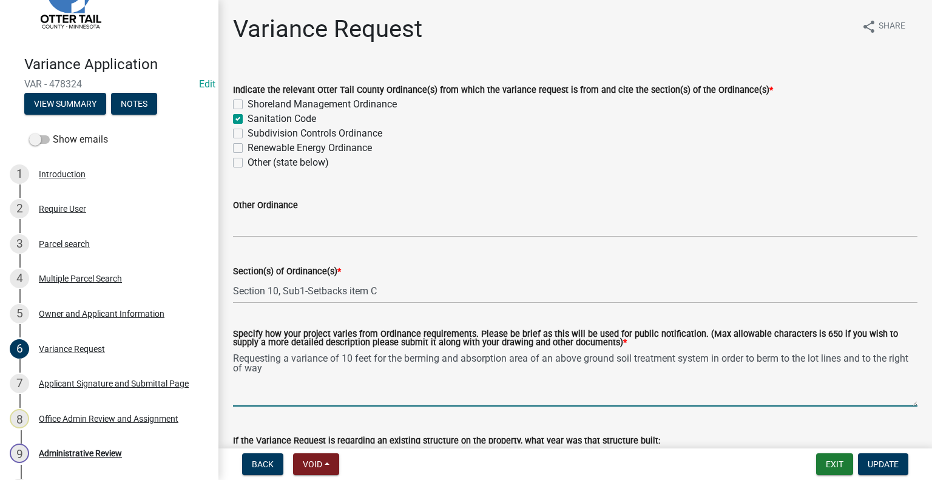
drag, startPoint x: 298, startPoint y: 376, endPoint x: 304, endPoint y: 372, distance: 6.6
click at [298, 376] on textarea "Requesting a variance of 10 feet for the berming and absorption area of an abov…" at bounding box center [575, 377] width 684 height 57
click at [461, 362] on textarea "Requesting a variance of 10 feet for the berming and absorption area of an abov…" at bounding box center [575, 377] width 684 height 57
click at [332, 372] on textarea "Requesting a variance of 10 feet for the berming and absorption area of an abov…" at bounding box center [575, 377] width 684 height 57
click at [398, 367] on textarea "Requesting a variance of 10 feet for the berming and absorption area of an abov…" at bounding box center [575, 377] width 684 height 57
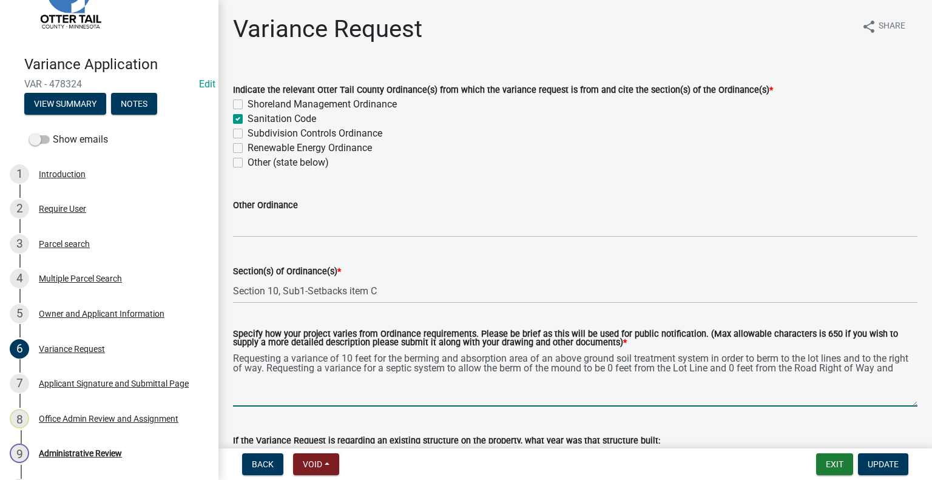
click at [749, 371] on textarea "Requesting a variance of 10 feet for the berming and absorption area of an abov…" at bounding box center [575, 377] width 684 height 57
click at [247, 376] on textarea "Requesting a variance of 10 feet for the berming and absorption area of an abov…" at bounding box center [575, 377] width 684 height 57
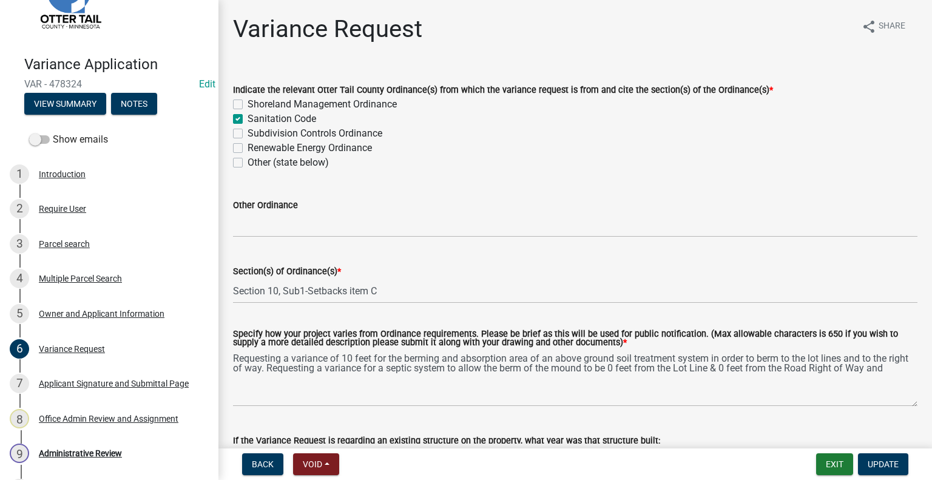
click at [909, 369] on div "Specify how your project varies from Ordinance requirements. Please be brief as…" at bounding box center [575, 359] width 702 height 93
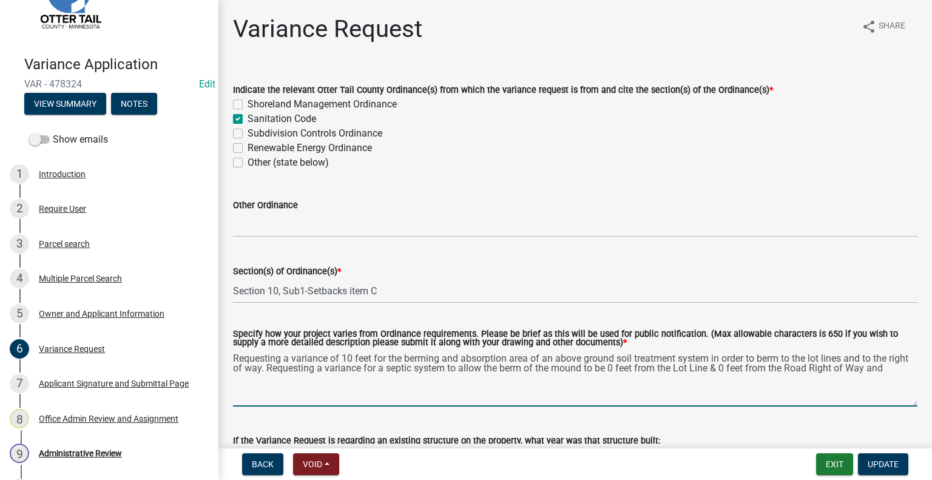
click at [904, 368] on textarea "Requesting a variance of 10 feet for the berming and absorption area of an abov…" at bounding box center [575, 377] width 684 height 57
drag, startPoint x: 233, startPoint y: 356, endPoint x: 480, endPoint y: 360, distance: 247.5
click at [480, 360] on textarea "Requesting a variance of 10 feet for the berming and absorption area of an abov…" at bounding box center [575, 377] width 684 height 57
drag, startPoint x: 541, startPoint y: 359, endPoint x: 294, endPoint y: 340, distance: 247.0
click at [294, 355] on textarea "Requesting a variance of 10 feet for the berming and absorption area of an abov…" at bounding box center [575, 377] width 684 height 57
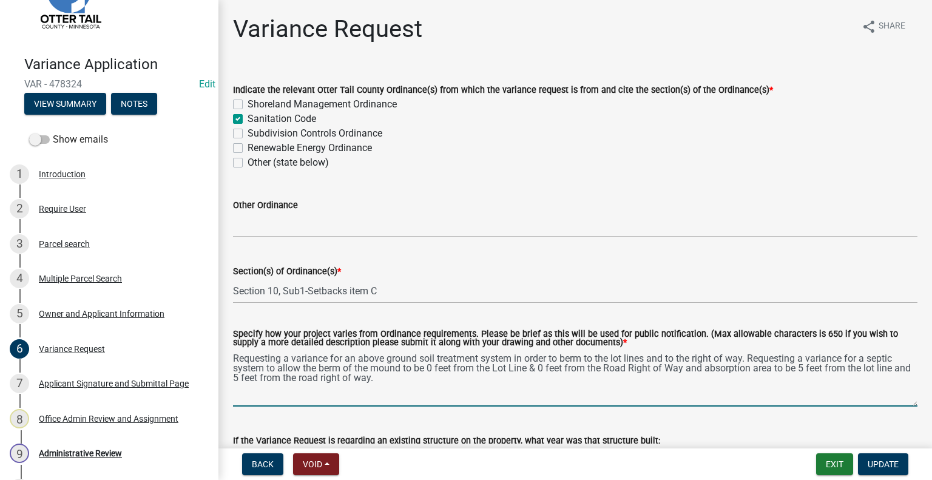
drag, startPoint x: 746, startPoint y: 359, endPoint x: 514, endPoint y: 352, distance: 231.8
click at [514, 354] on textarea "Requesting a variance for an above ground soil treatment system in order to ber…" at bounding box center [575, 377] width 684 height 57
drag, startPoint x: 633, startPoint y: 359, endPoint x: 570, endPoint y: 359, distance: 63.1
click at [570, 359] on textarea "Requesting a variance for an above ground soil treatment system. Requesting a v…" at bounding box center [575, 377] width 684 height 57
click at [558, 374] on textarea "Requesting a variance for an above ground soil treatment system. Requesting a v…" at bounding box center [575, 377] width 684 height 57
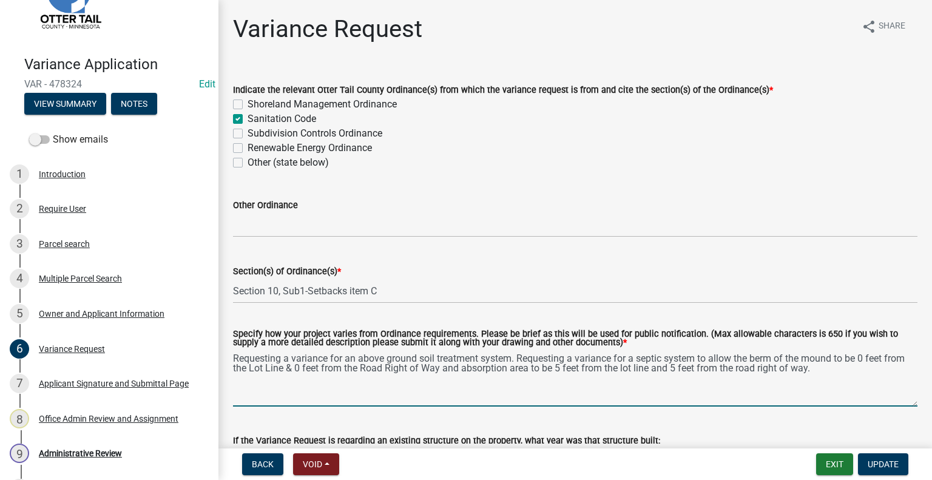
drag, startPoint x: 696, startPoint y: 359, endPoint x: 514, endPoint y: 357, distance: 182.0
click at [514, 357] on textarea "Requesting a variance for an above ground soil treatment system. Requesting a v…" at bounding box center [575, 377] width 684 height 57
click at [746, 358] on textarea "Requesting a variance for an above ground soil treatment system to allow the be…" at bounding box center [575, 377] width 684 height 57
click at [852, 354] on textarea "Requesting a variance for an above ground soil treatment system to allow the be…" at bounding box center [575, 377] width 684 height 57
click at [240, 366] on textarea "Requesting a variance for an above ground soil treatment system to allow the be…" at bounding box center [575, 377] width 684 height 57
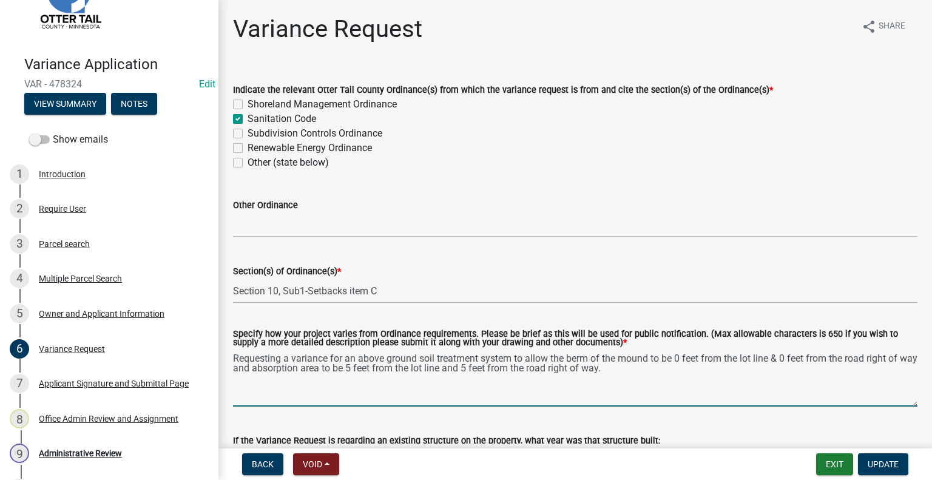
click at [658, 368] on textarea "Requesting a variance for an above ground soil treatment system to allow the be…" at bounding box center [575, 377] width 684 height 57
type textarea "Requesting a variance for an above ground soil treatment system to allow the be…"
click at [872, 468] on span "Update" at bounding box center [882, 464] width 31 height 10
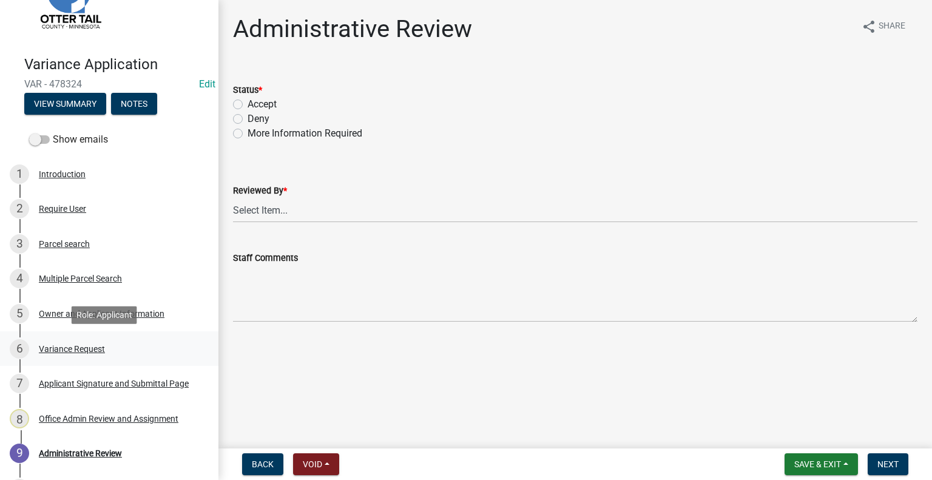
click at [76, 346] on div "Variance Request" at bounding box center [72, 349] width 66 height 8
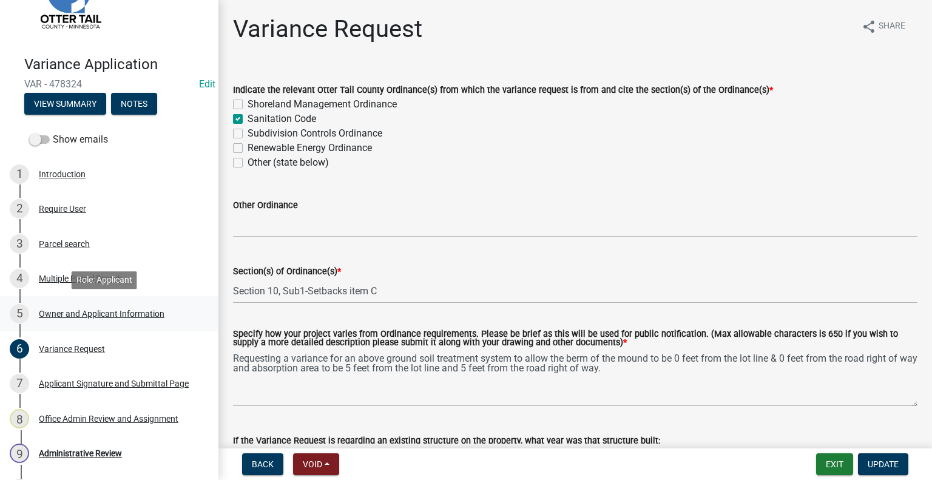
click at [78, 314] on div "Owner and Applicant Information" at bounding box center [102, 313] width 126 height 8
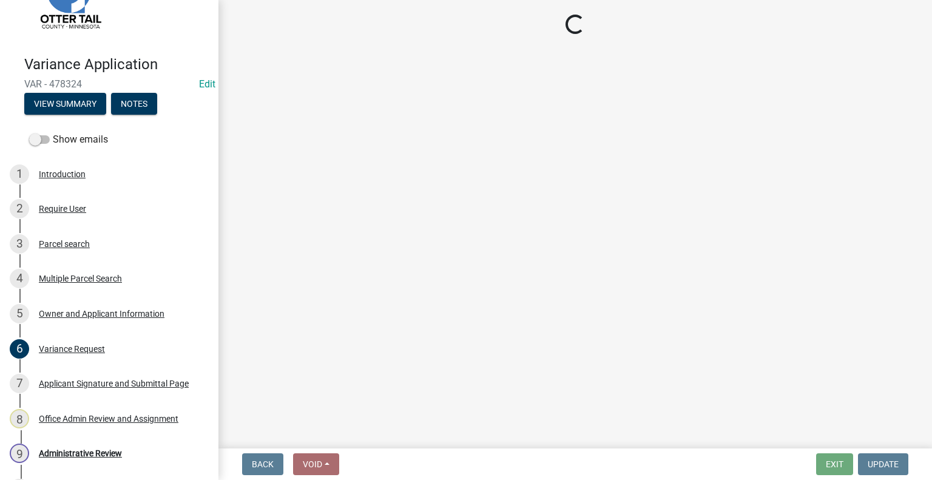
select select "26d9dc3a-5afa-4bd9-b8d6-98f5eeaf68e9"
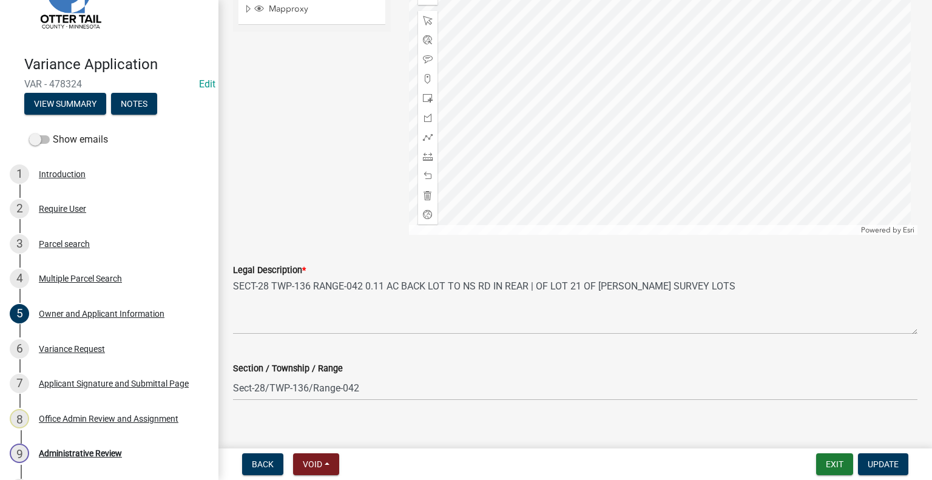
scroll to position [1180, 0]
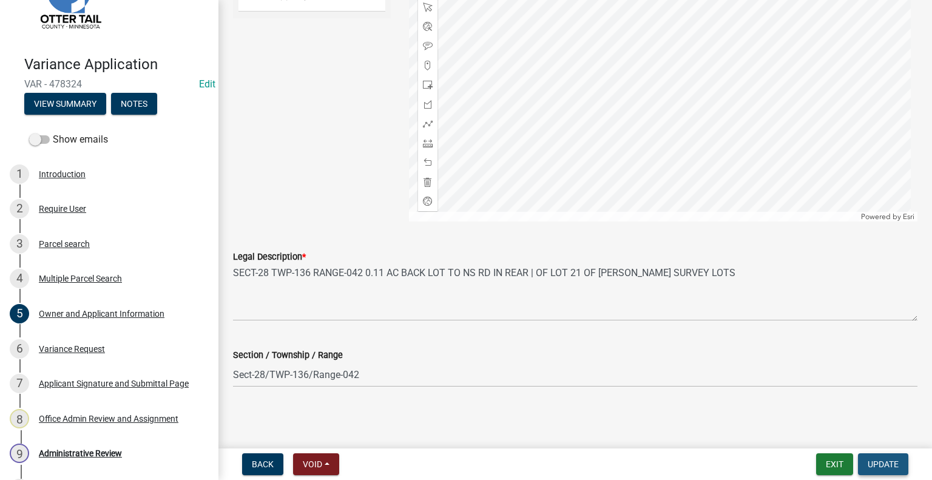
click at [884, 465] on span "Update" at bounding box center [882, 464] width 31 height 10
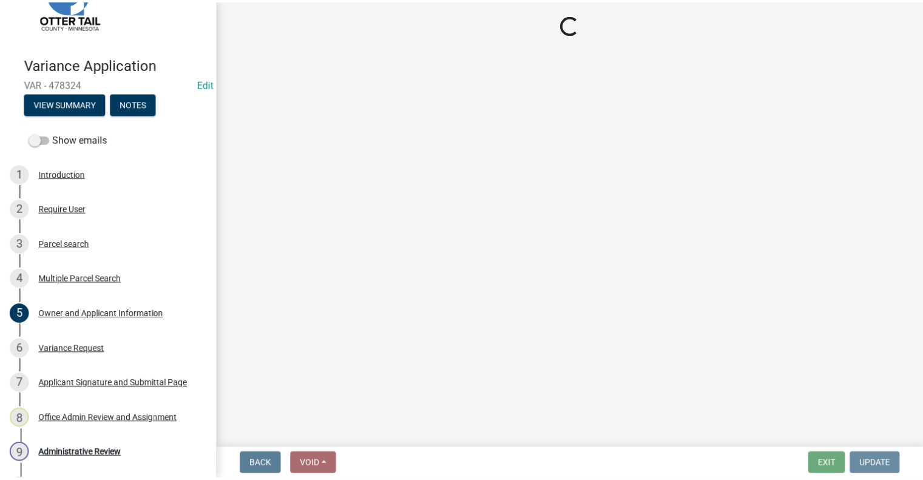
scroll to position [0, 0]
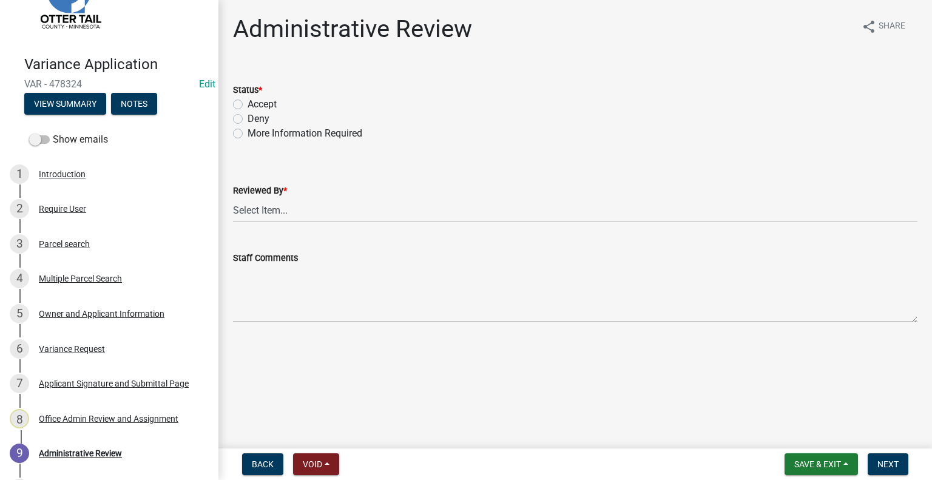
click at [248, 104] on label "Accept" at bounding box center [262, 104] width 29 height 15
click at [248, 104] on input "Accept" at bounding box center [252, 101] width 8 height 8
radio input "true"
click at [269, 214] on select "Select Item... [PERSON_NAME] [PERSON_NAME] [PERSON_NAME] [PERSON_NAME] [PERSON_…" at bounding box center [575, 210] width 684 height 25
click at [233, 198] on select "Select Item... [PERSON_NAME] [PERSON_NAME] [PERSON_NAME] [PERSON_NAME] [PERSON_…" at bounding box center [575, 210] width 684 height 25
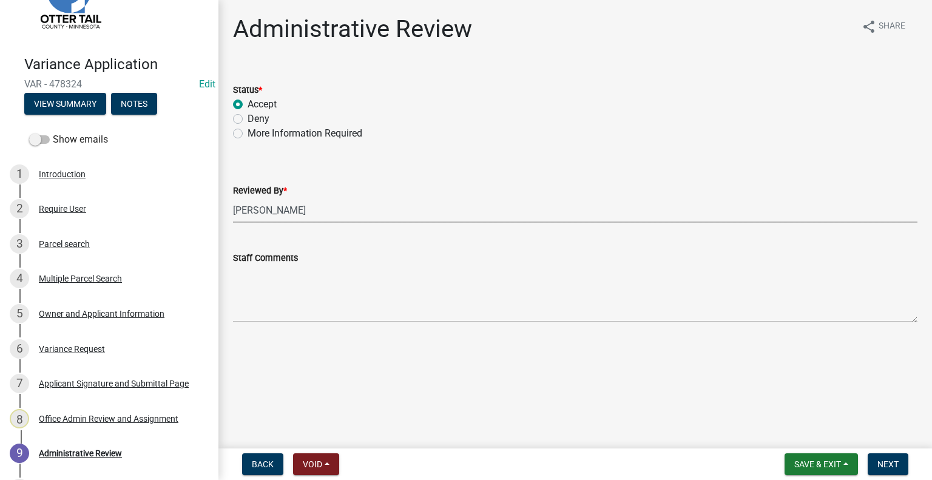
select select "1bc1e483-05bd-4456-8d1d-1de62b367160"
click at [895, 460] on span "Next" at bounding box center [887, 464] width 21 height 10
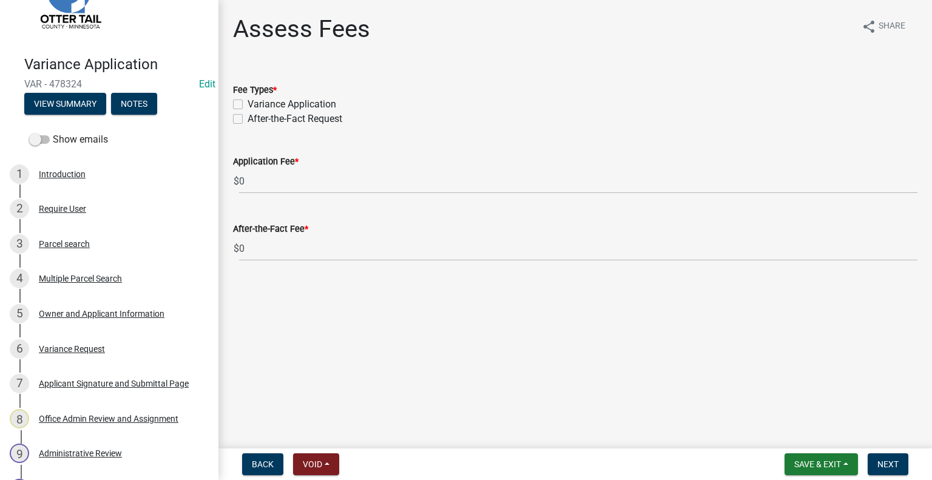
click at [248, 101] on label "Variance Application" at bounding box center [292, 104] width 89 height 15
click at [248, 101] on input "Variance Application" at bounding box center [252, 101] width 8 height 8
checkbox input "true"
checkbox input "false"
click at [895, 462] on span "Next" at bounding box center [887, 464] width 21 height 10
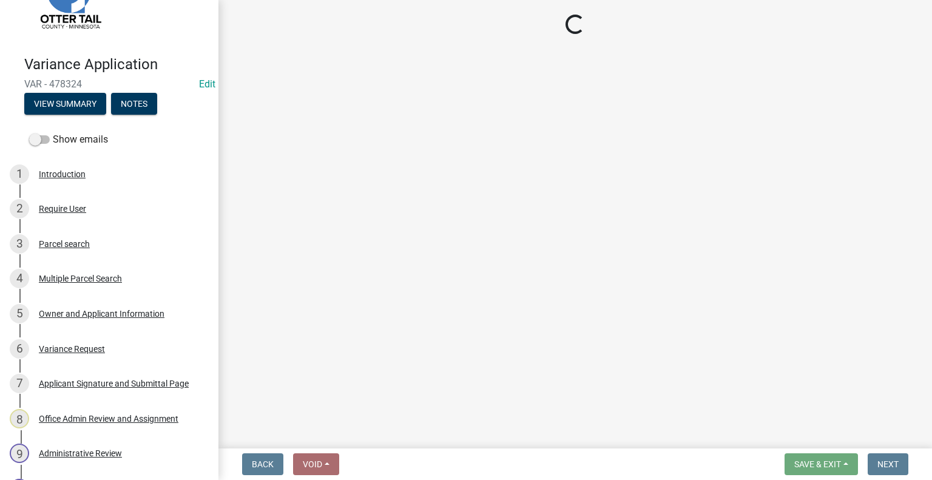
select select "3: 3"
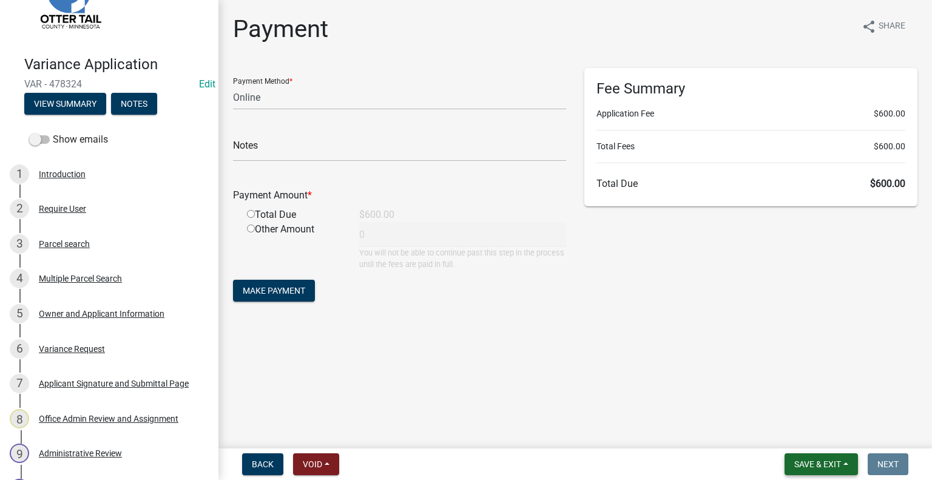
click at [828, 467] on span "Save & Exit" at bounding box center [817, 464] width 47 height 10
click at [789, 431] on button "Save & Exit" at bounding box center [809, 432] width 97 height 29
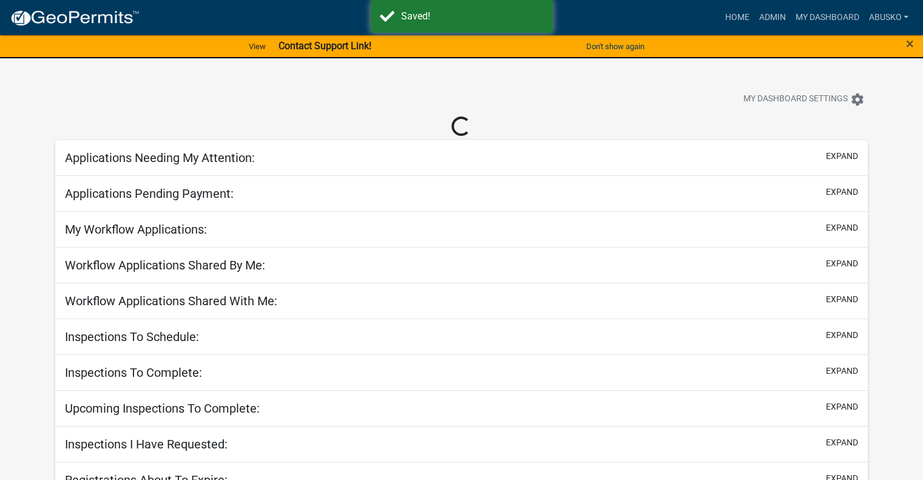
select select "1: 25"
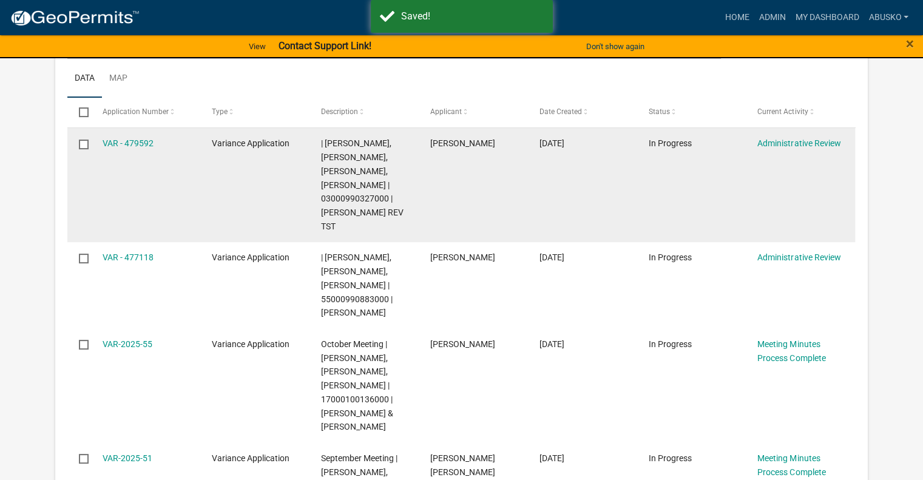
scroll to position [243, 0]
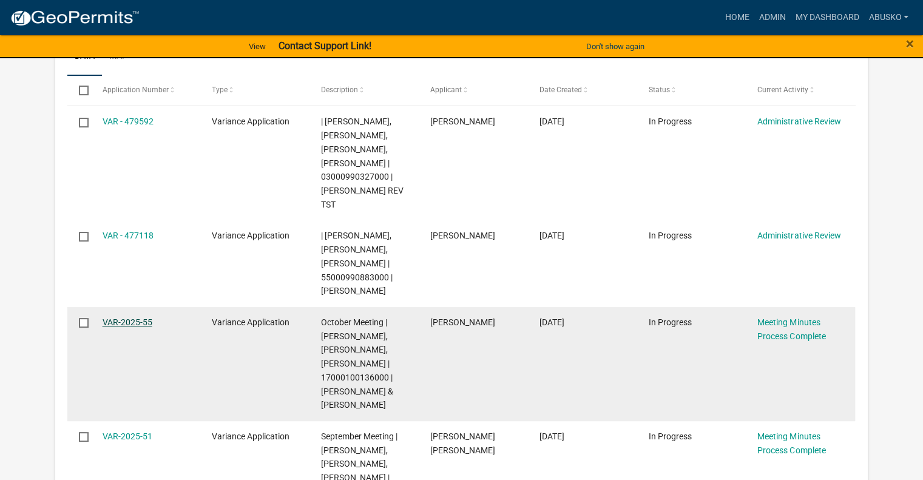
click at [146, 326] on link "VAR-2025-55" at bounding box center [128, 322] width 50 height 10
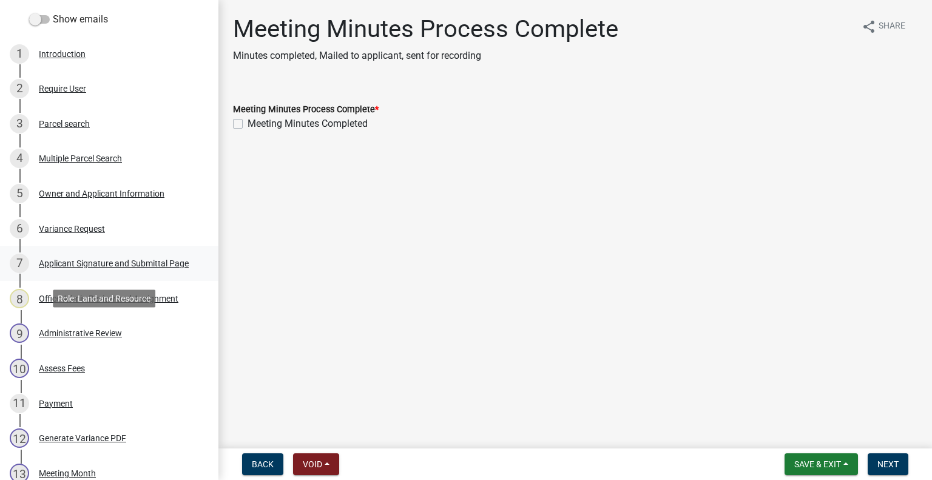
scroll to position [182, 0]
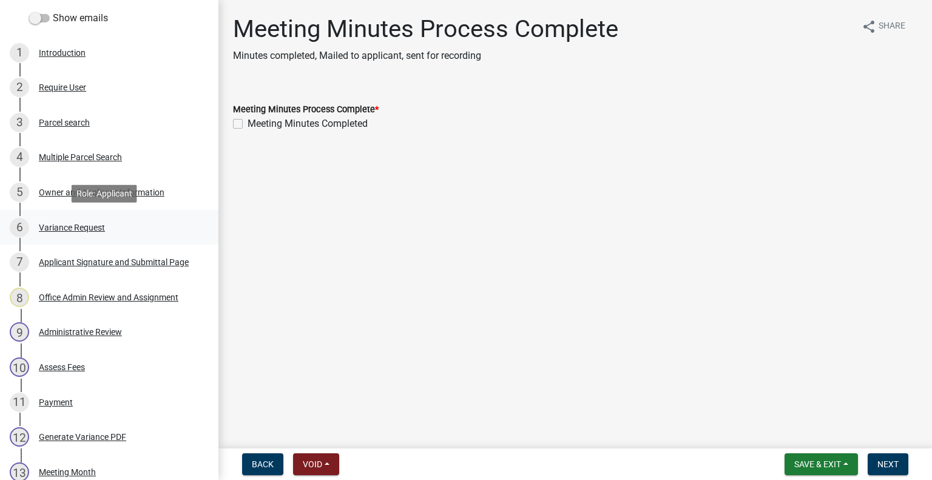
click at [76, 221] on div "6 Variance Request" at bounding box center [104, 227] width 189 height 19
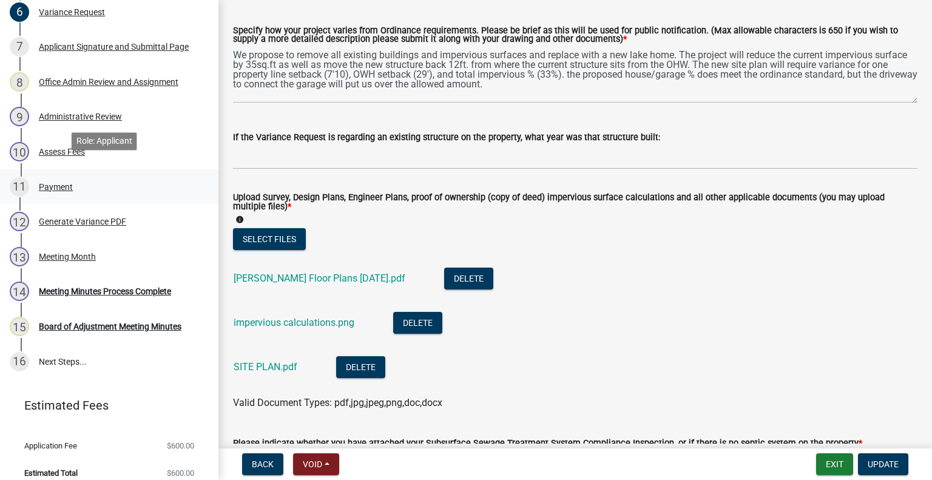
scroll to position [409, 0]
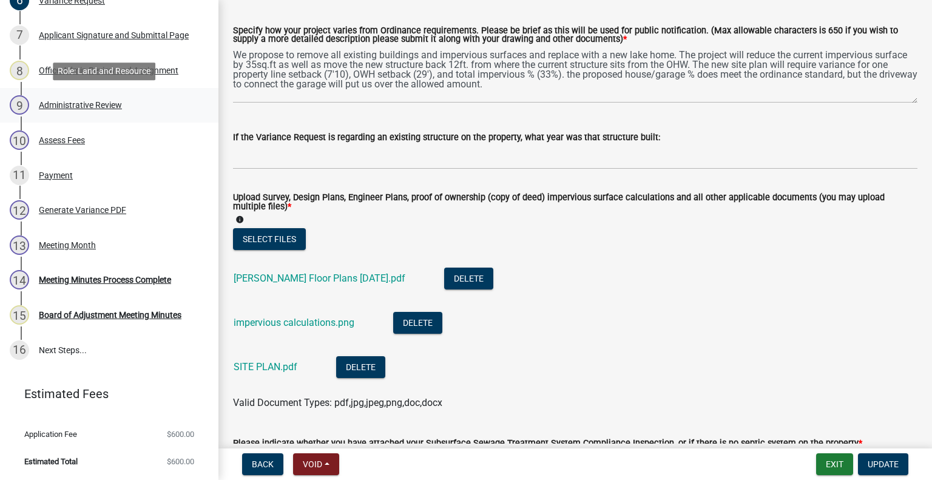
click at [102, 107] on div "Administrative Review" at bounding box center [80, 105] width 83 height 8
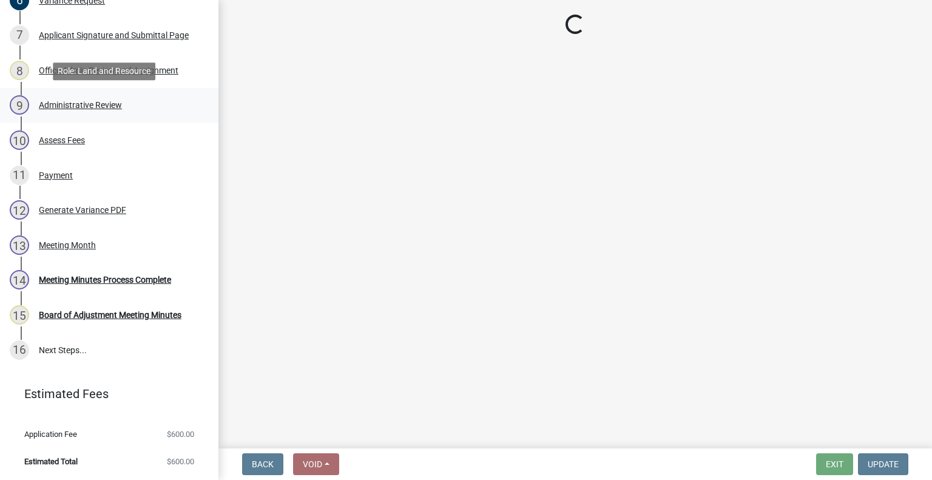
scroll to position [0, 0]
select select "1bc1e483-05bd-4456-8d1d-1de62b367160"
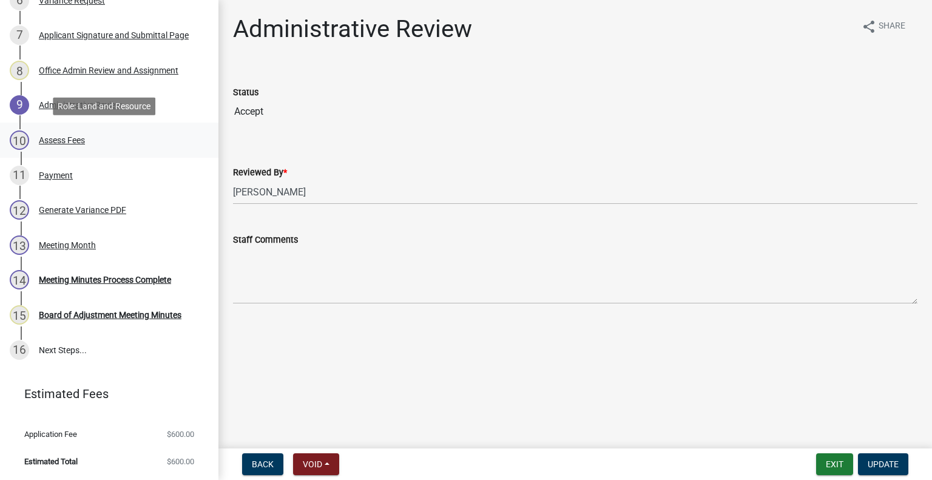
click at [76, 140] on div "Assess Fees" at bounding box center [62, 140] width 46 height 8
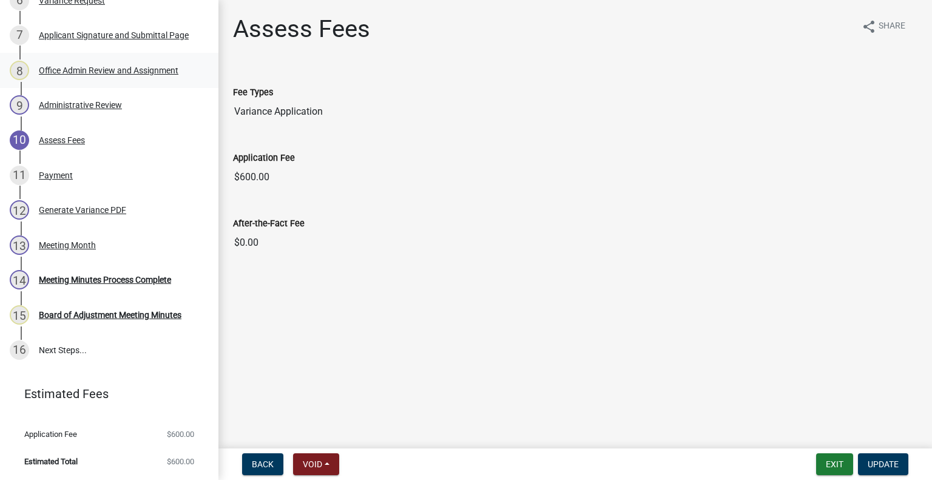
click at [71, 67] on div "Office Admin Review and Assignment" at bounding box center [109, 70] width 140 height 8
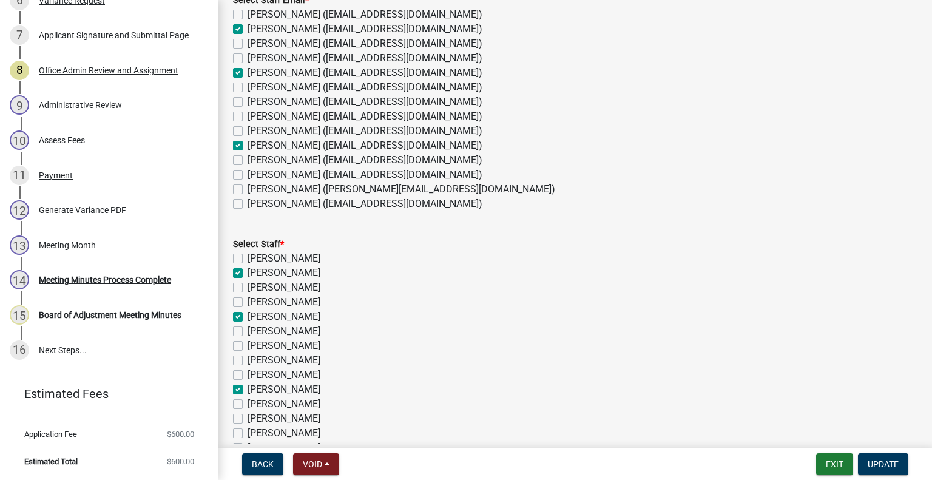
scroll to position [224, 0]
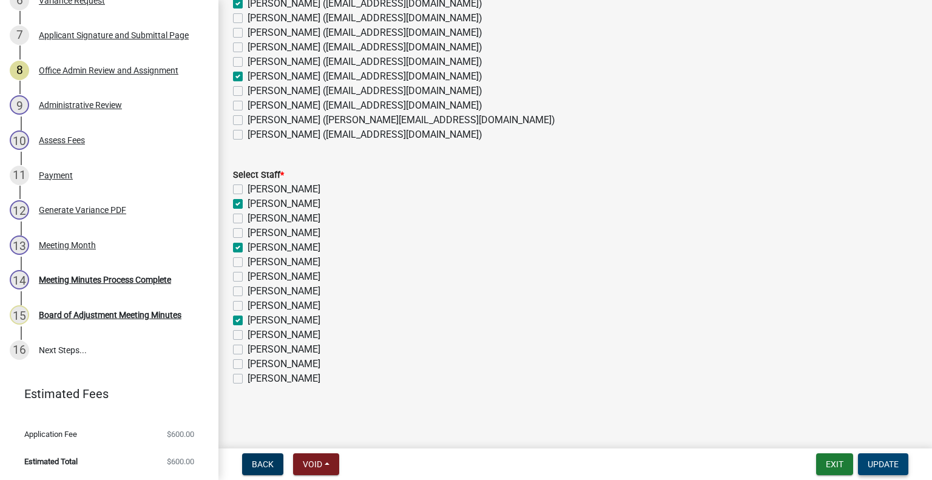
click at [895, 460] on span "Update" at bounding box center [882, 464] width 31 height 10
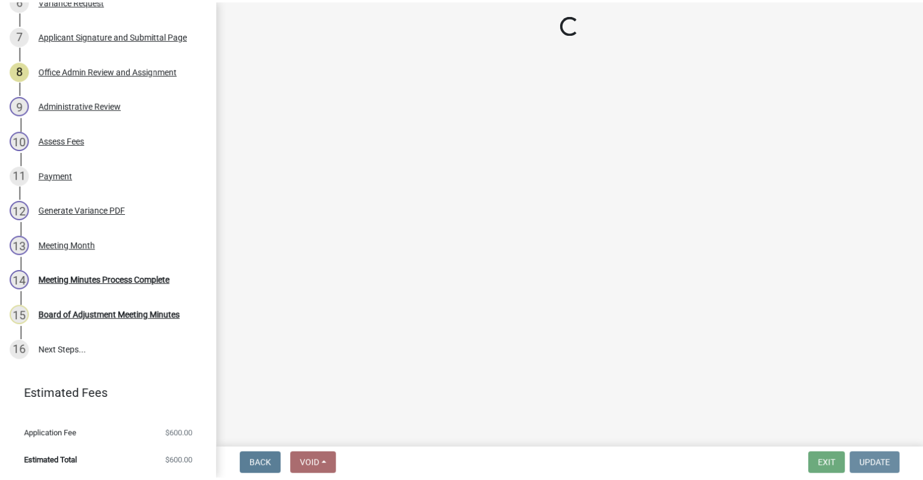
scroll to position [0, 0]
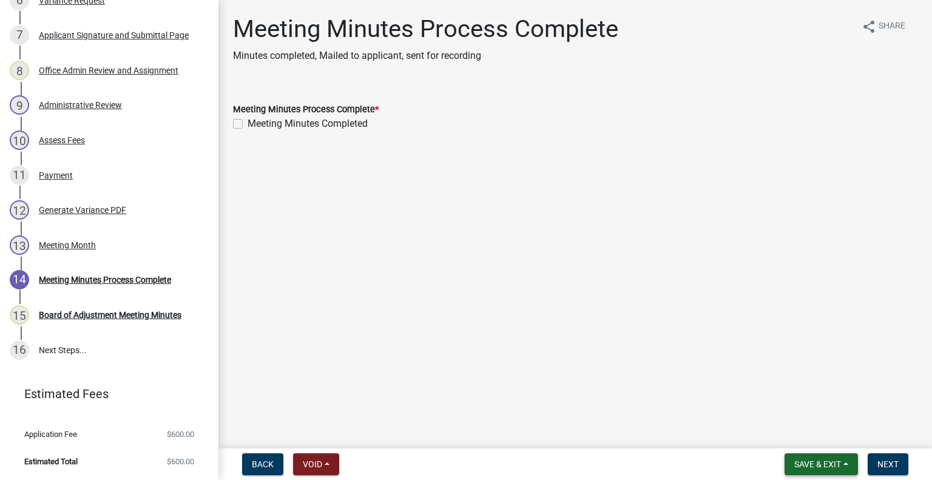
click at [808, 459] on span "Save & Exit" at bounding box center [817, 464] width 47 height 10
click at [794, 435] on button "Save & Exit" at bounding box center [809, 432] width 97 height 29
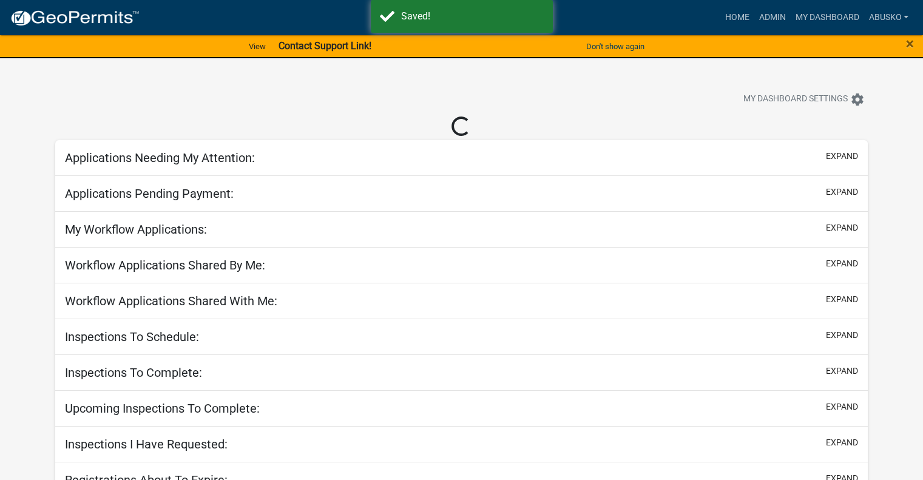
select select "1: 25"
